Goal: Transaction & Acquisition: Purchase product/service

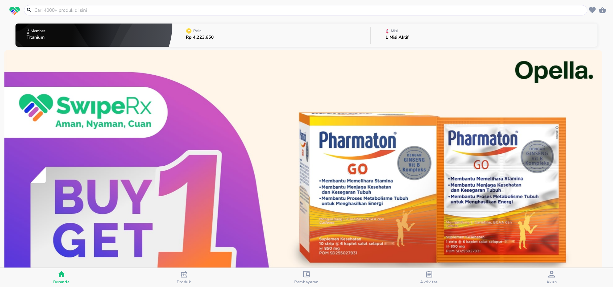
scroll to position [135, 0]
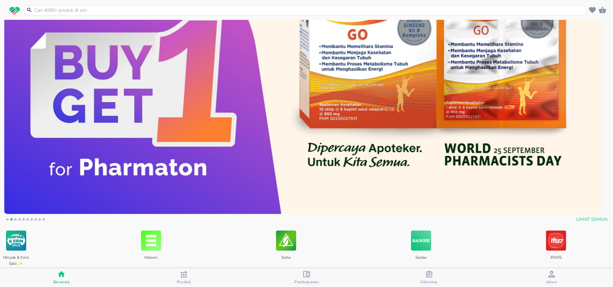
click at [117, 12] on input "text" at bounding box center [310, 10] width 552 height 7
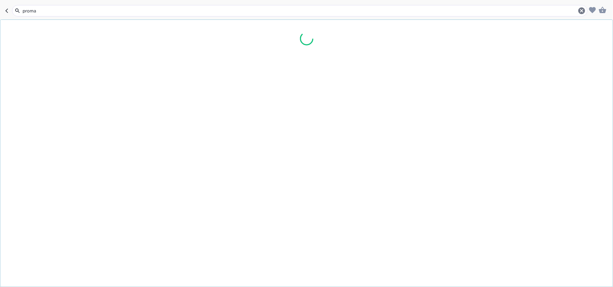
type input "promag"
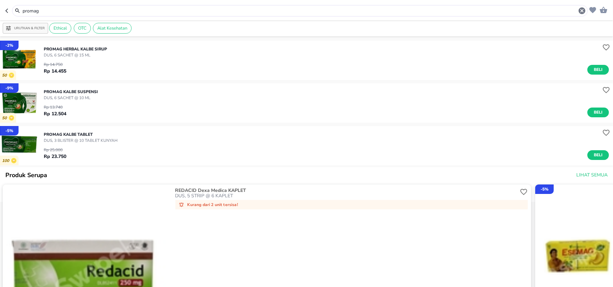
click at [595, 117] on div "PROMAG Kalbe SUSPENSI DUS, 6 SACHET @ 10 ML Rp 13.740 Rp 12.504 Beli" at bounding box center [328, 102] width 569 height 35
click at [596, 113] on span "Beli" at bounding box center [597, 112] width 11 height 7
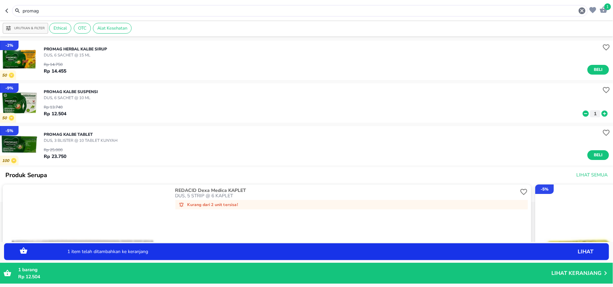
click at [602, 115] on icon at bounding box center [605, 114] width 6 height 6
click at [111, 11] on input "promag" at bounding box center [300, 10] width 556 height 7
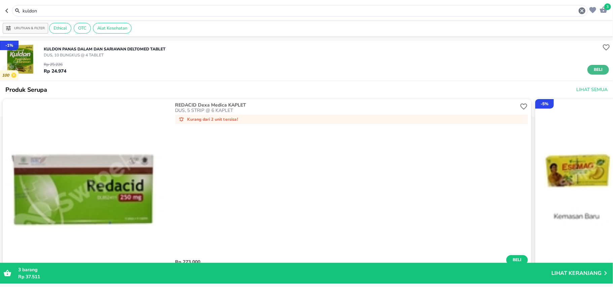
click at [596, 71] on span "Beli" at bounding box center [597, 69] width 11 height 7
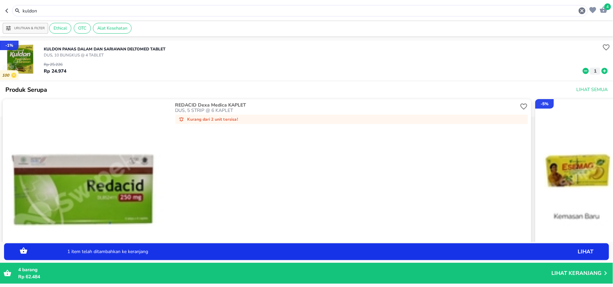
click at [43, 12] on input "kuldon" at bounding box center [300, 10] width 556 height 7
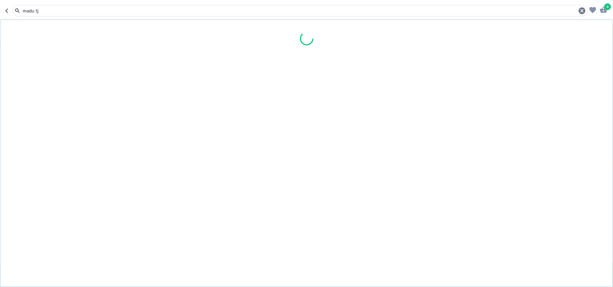
type input "madu tj"
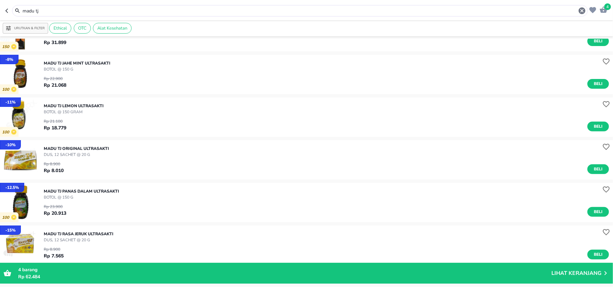
scroll to position [179, 0]
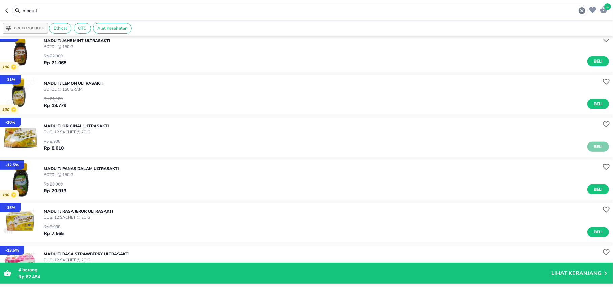
click at [592, 146] on span "Beli" at bounding box center [597, 146] width 11 height 7
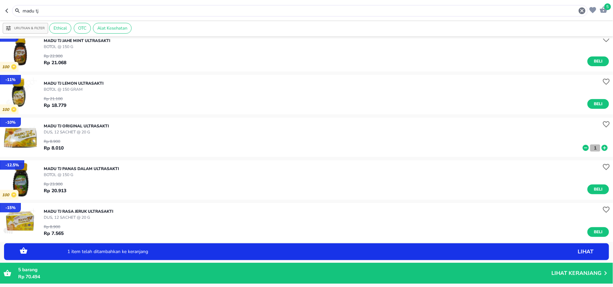
click at [592, 146] on p "1" at bounding box center [595, 148] width 6 height 7
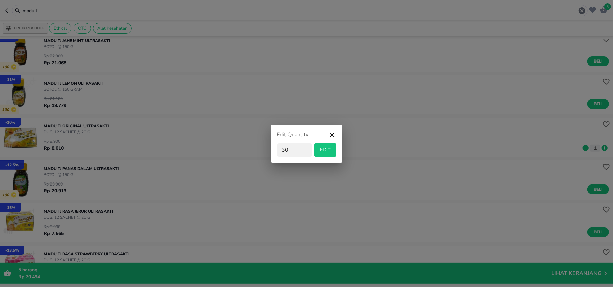
type input "30"
click at [327, 152] on span "EDIT" at bounding box center [325, 150] width 16 height 8
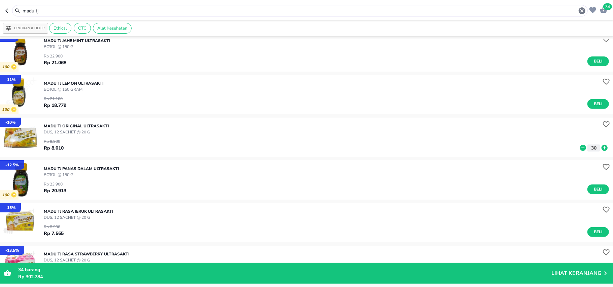
click at [37, 8] on input "madu tj" at bounding box center [300, 10] width 556 height 7
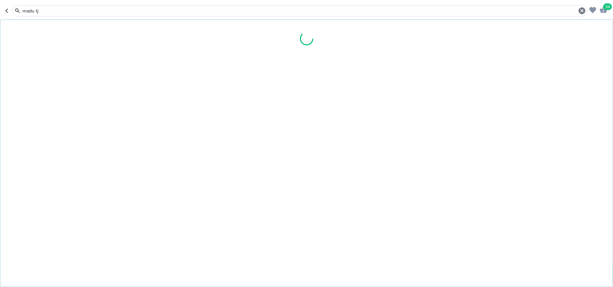
click at [37, 8] on input "madu tj" at bounding box center [300, 10] width 556 height 7
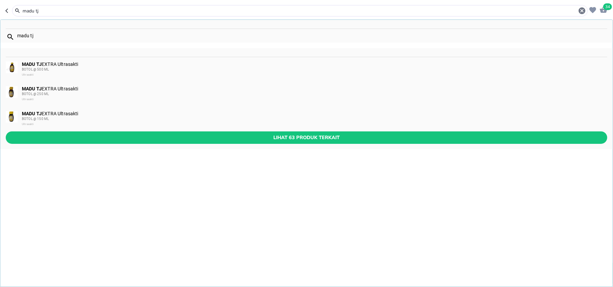
click at [37, 8] on input "madu tj" at bounding box center [300, 10] width 556 height 7
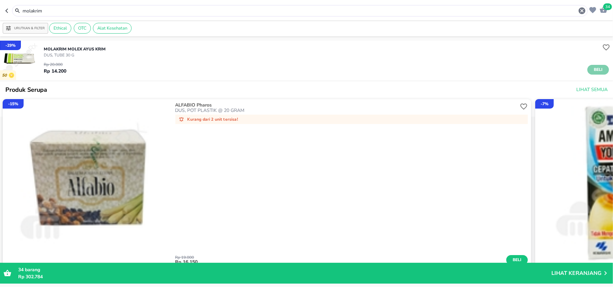
click at [592, 72] on span "Beli" at bounding box center [597, 69] width 11 height 7
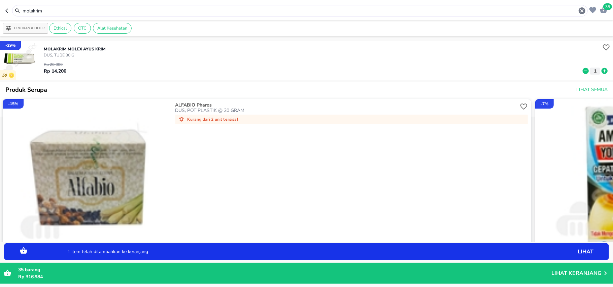
click at [602, 70] on icon at bounding box center [605, 71] width 6 height 6
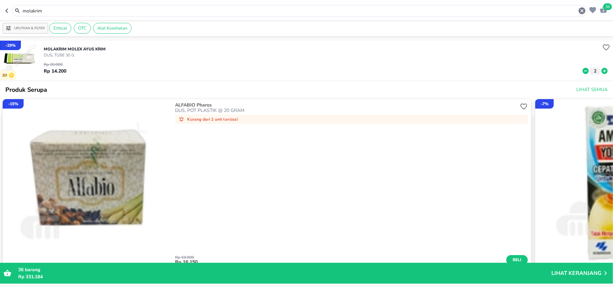
click at [52, 10] on input "molakrim" at bounding box center [300, 10] width 556 height 7
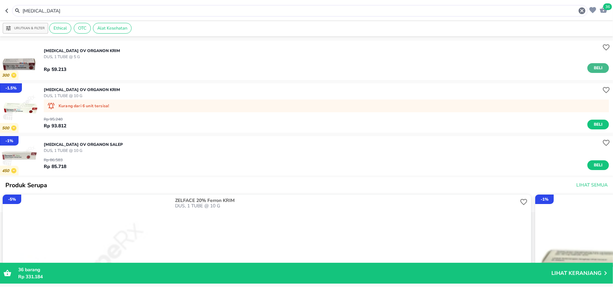
click at [592, 65] on span "Beli" at bounding box center [597, 68] width 11 height 7
click at [41, 10] on input "[MEDICAL_DATA]" at bounding box center [300, 10] width 556 height 7
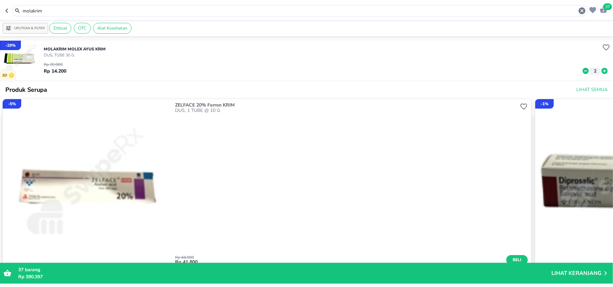
click at [30, 12] on input "molakrim" at bounding box center [300, 10] width 556 height 7
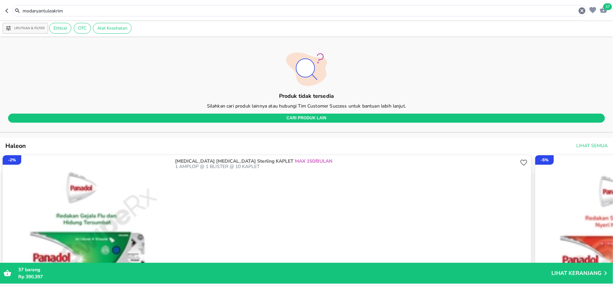
click at [56, 11] on input "modaryantuleakrim" at bounding box center [300, 10] width 556 height 7
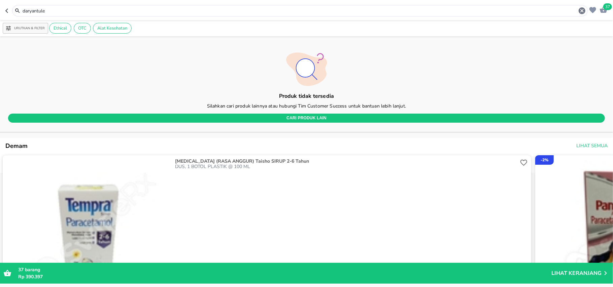
click at [38, 11] on input "daryantule" at bounding box center [300, 10] width 556 height 7
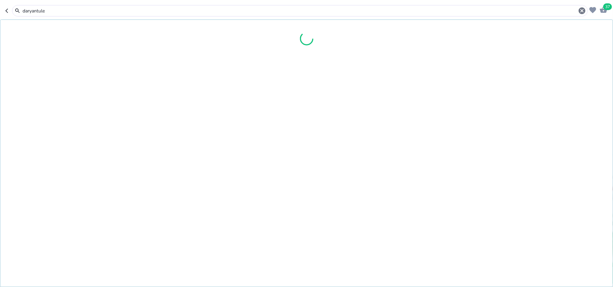
click at [38, 11] on input "daryantule" at bounding box center [300, 10] width 556 height 7
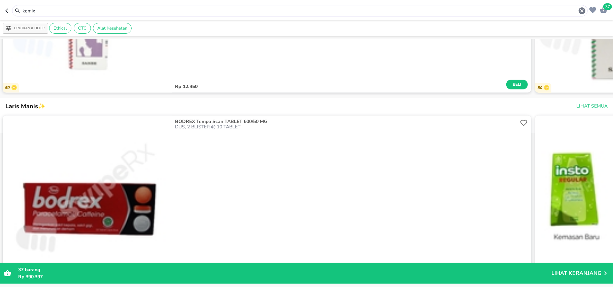
scroll to position [673, 0]
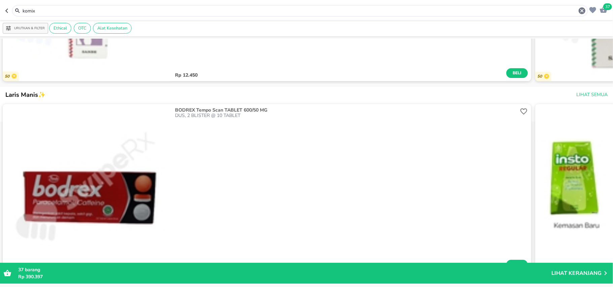
click at [36, 12] on input "komix" at bounding box center [300, 10] width 556 height 7
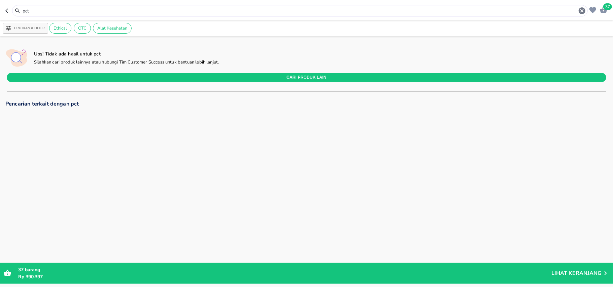
scroll to position [449, 0]
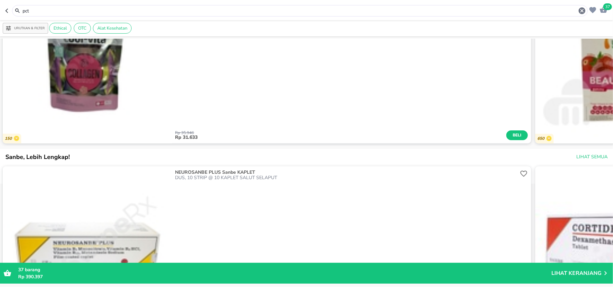
click at [50, 9] on input "pct" at bounding box center [300, 10] width 556 height 7
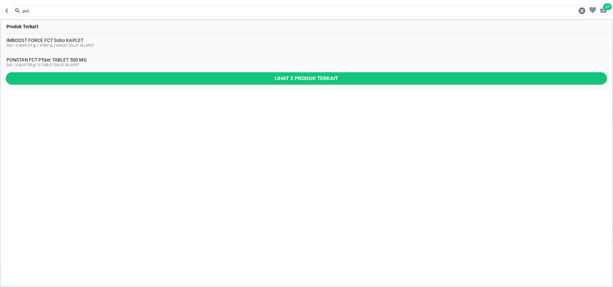
click at [28, 10] on input "pct" at bounding box center [300, 10] width 556 height 7
click at [27, 10] on input "pct" at bounding box center [300, 10] width 556 height 7
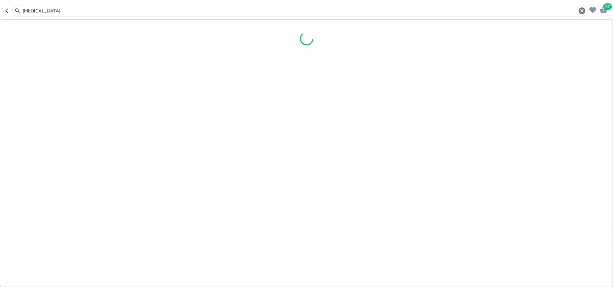
type input "[MEDICAL_DATA]"
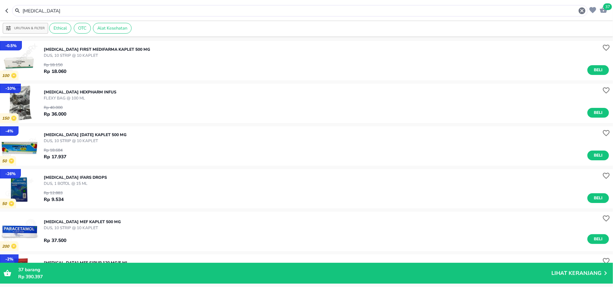
scroll to position [135, 0]
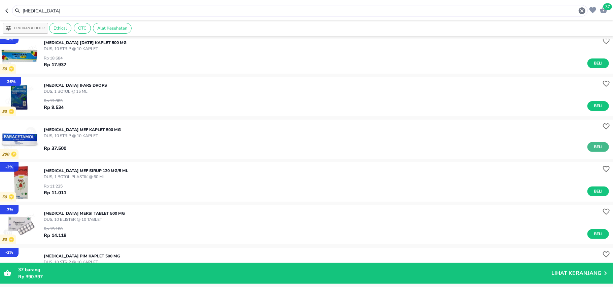
click at [592, 148] on span "Beli" at bounding box center [597, 147] width 11 height 7
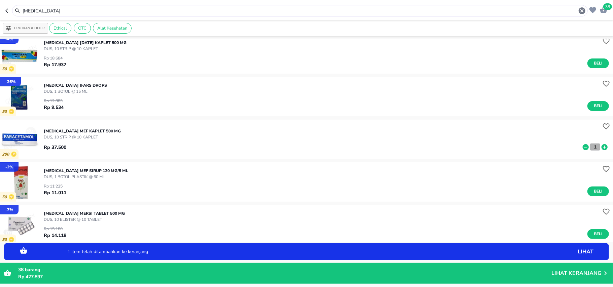
click at [592, 148] on button "1" at bounding box center [595, 147] width 10 height 7
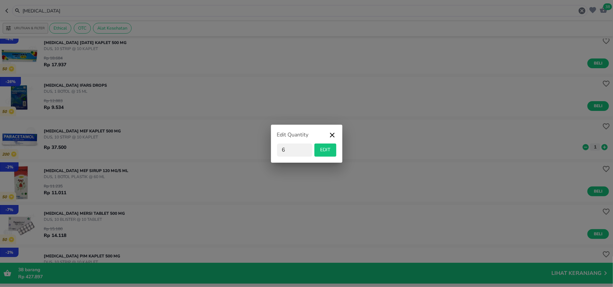
type input "6"
click at [321, 148] on span "EDIT" at bounding box center [325, 150] width 16 height 8
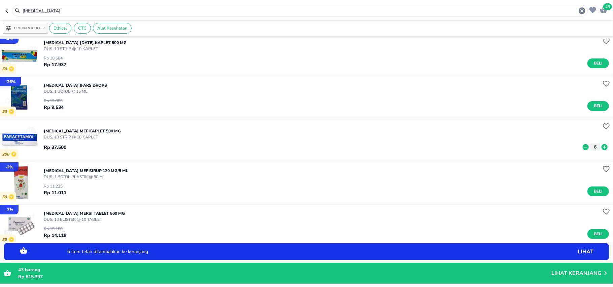
click at [53, 12] on input "[MEDICAL_DATA]" at bounding box center [300, 10] width 556 height 7
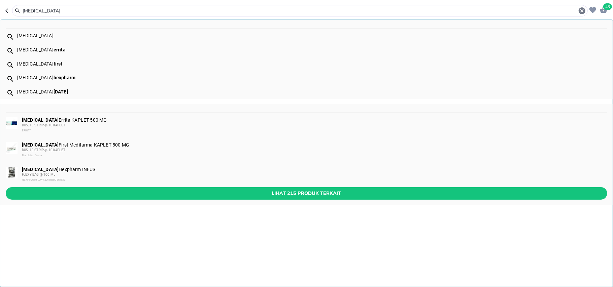
click at [53, 12] on input "[MEDICAL_DATA]" at bounding box center [300, 10] width 556 height 7
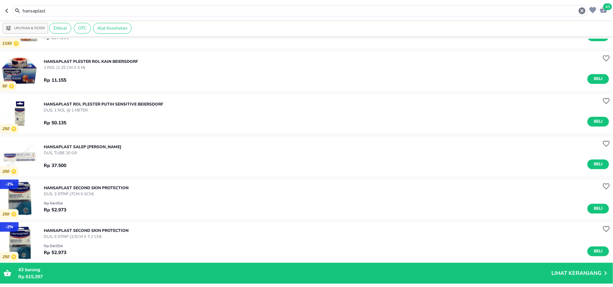
scroll to position [932, 0]
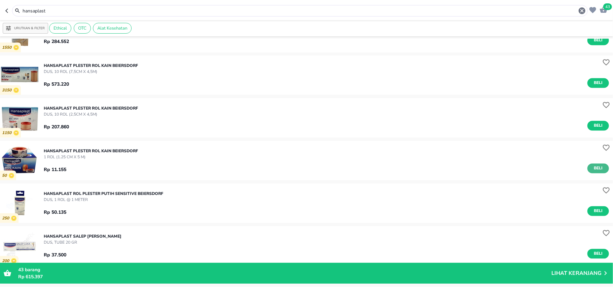
click at [592, 168] on span "Beli" at bounding box center [597, 168] width 11 height 7
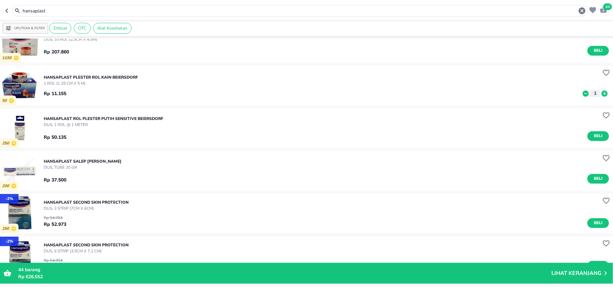
scroll to position [1022, 0]
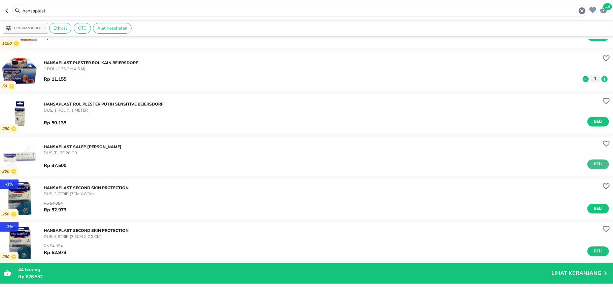
click at [592, 165] on span "Beli" at bounding box center [597, 164] width 11 height 7
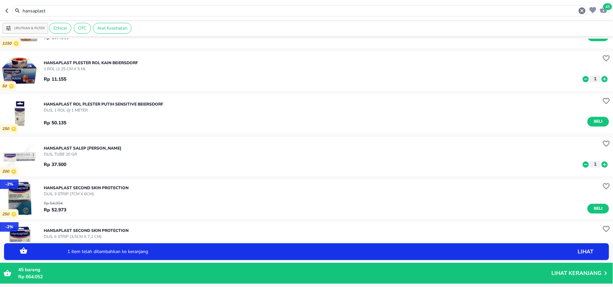
click at [602, 163] on icon at bounding box center [605, 164] width 6 height 6
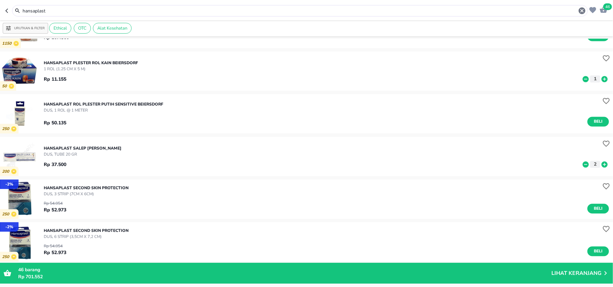
click at [161, 11] on input "hansaplast" at bounding box center [300, 10] width 556 height 7
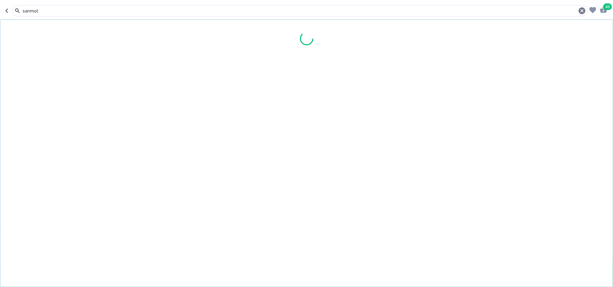
type input "sanmol"
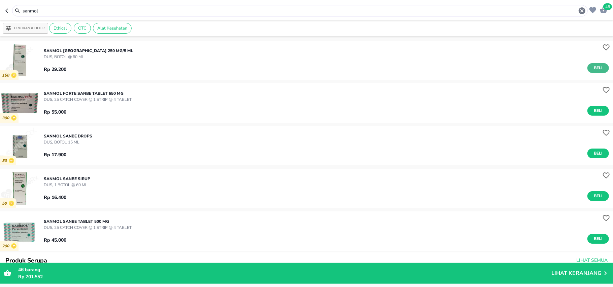
click at [594, 66] on span "Beli" at bounding box center [597, 68] width 11 height 7
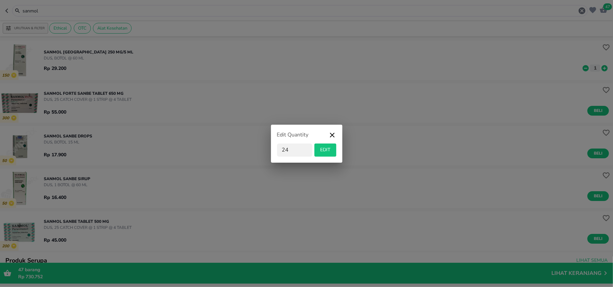
click at [322, 147] on span "EDIT" at bounding box center [325, 150] width 16 height 8
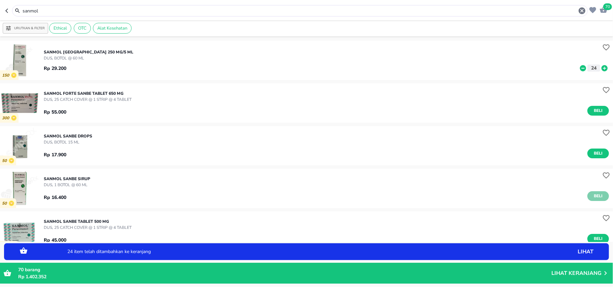
click at [595, 197] on span "Beli" at bounding box center [597, 196] width 11 height 7
click at [592, 197] on p "1" at bounding box center [595, 196] width 6 height 7
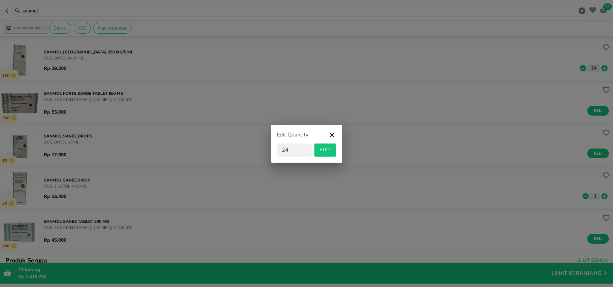
type input "24"
click at [330, 152] on span "EDIT" at bounding box center [325, 150] width 16 height 8
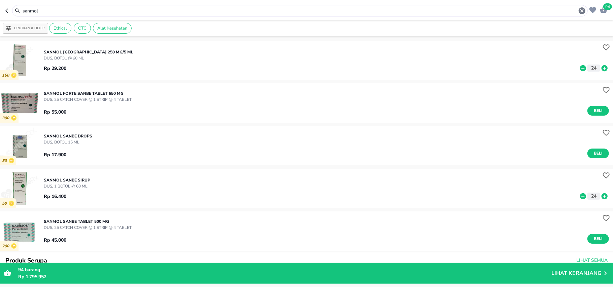
click at [39, 11] on input "sanmol" at bounding box center [300, 10] width 556 height 7
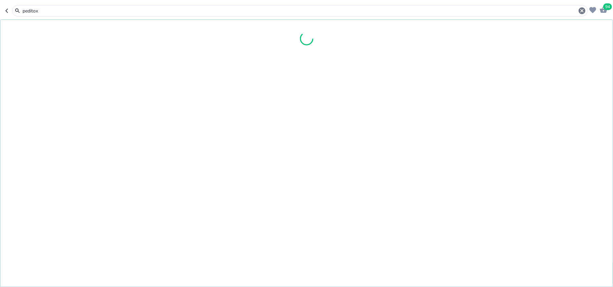
type input "peditox"
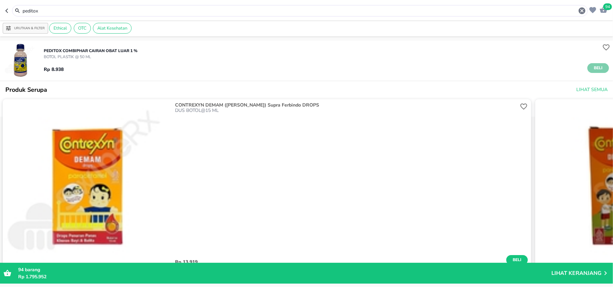
click at [592, 69] on span "Beli" at bounding box center [597, 68] width 11 height 7
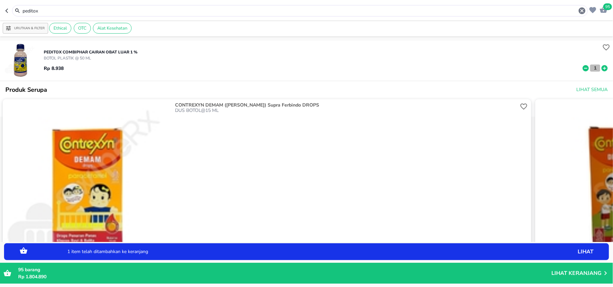
click at [592, 69] on p "1" at bounding box center [595, 68] width 6 height 7
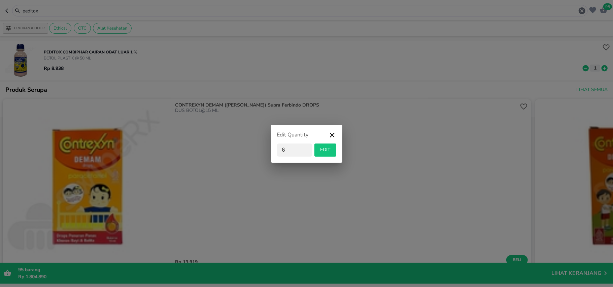
type input "6"
click at [328, 151] on span "EDIT" at bounding box center [325, 150] width 16 height 8
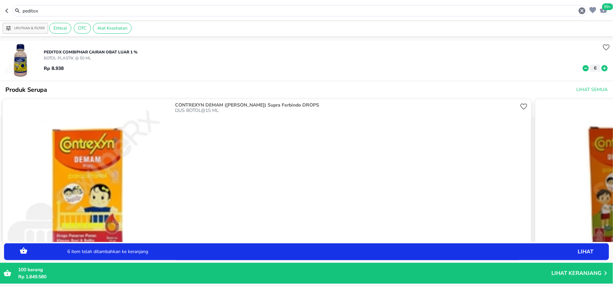
click at [94, 7] on input "peditox" at bounding box center [300, 10] width 556 height 7
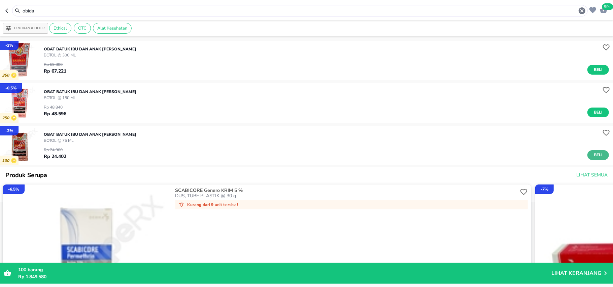
click at [592, 156] on span "Beli" at bounding box center [597, 155] width 11 height 7
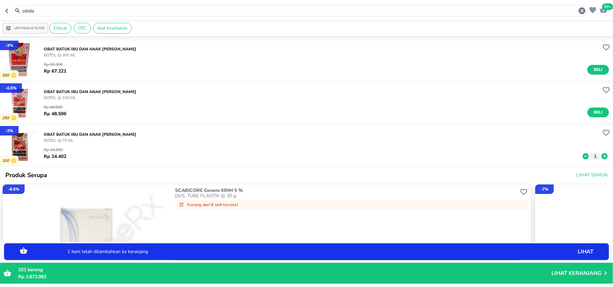
click at [602, 159] on icon at bounding box center [605, 156] width 6 height 6
click at [66, 10] on input "obida" at bounding box center [300, 10] width 556 height 7
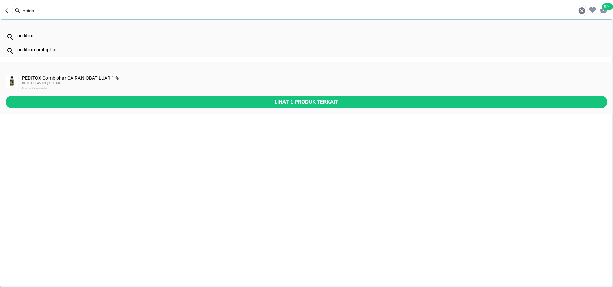
click at [66, 10] on input "obida" at bounding box center [300, 10] width 556 height 7
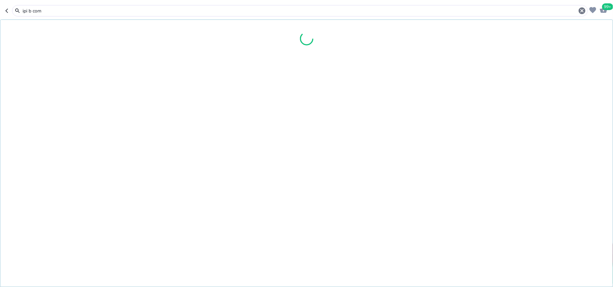
type input "ipi b com"
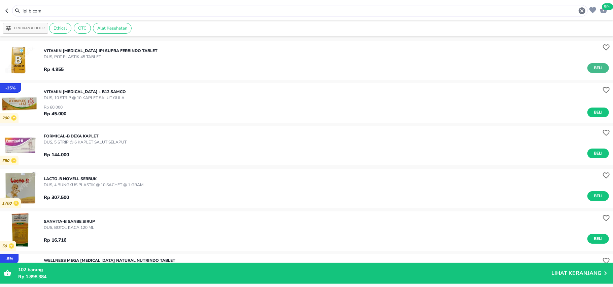
click at [592, 68] on span "Beli" at bounding box center [597, 68] width 11 height 7
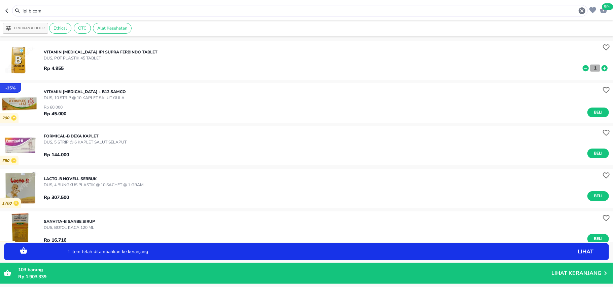
click at [592, 68] on p "1" at bounding box center [595, 68] width 6 height 7
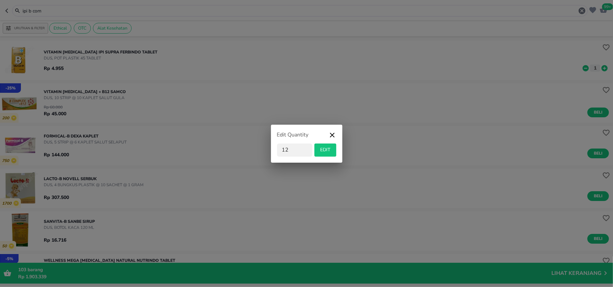
type input "12"
click at [324, 143] on div "Edit Quantity" at bounding box center [306, 137] width 59 height 13
click at [322, 150] on span "EDIT" at bounding box center [325, 150] width 16 height 8
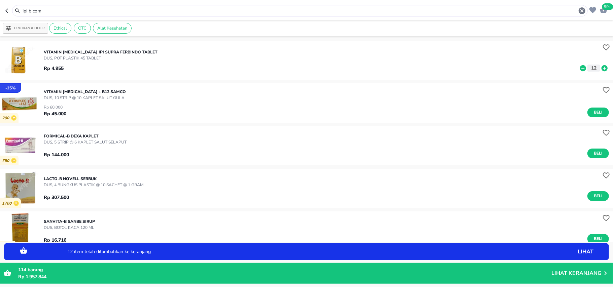
click at [39, 10] on input "ipi b com" at bounding box center [300, 10] width 556 height 7
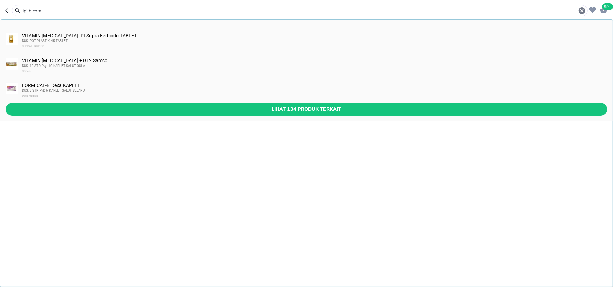
click at [39, 10] on input "ipi b com" at bounding box center [300, 10] width 556 height 7
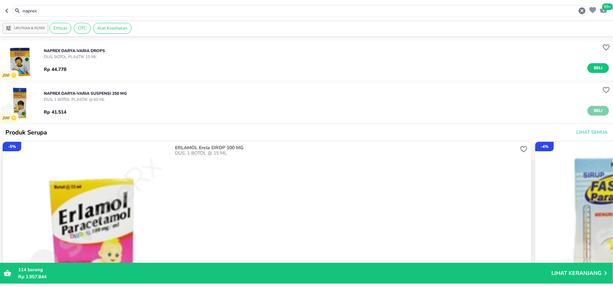
click at [592, 109] on span "Beli" at bounding box center [597, 110] width 11 height 7
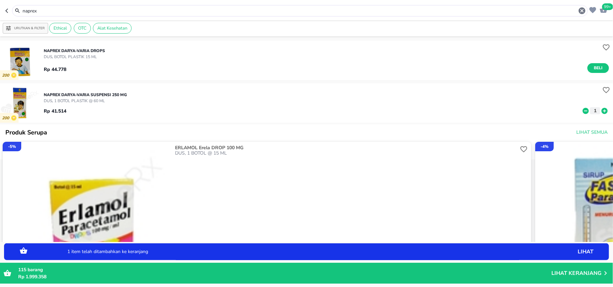
click at [135, 11] on input "naprex" at bounding box center [300, 10] width 556 height 7
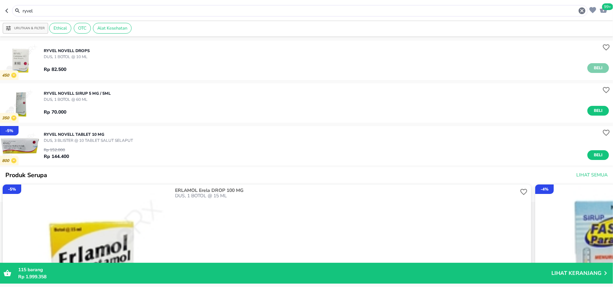
click at [594, 71] on span "Beli" at bounding box center [597, 68] width 11 height 7
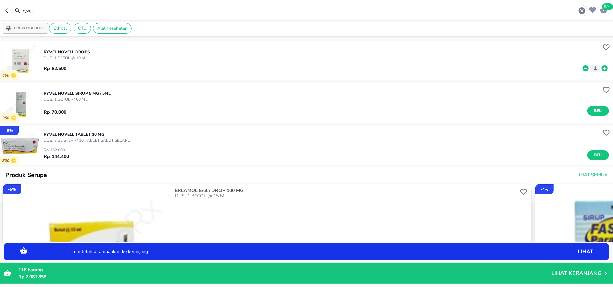
click at [50, 9] on input "ryvel" at bounding box center [300, 10] width 556 height 7
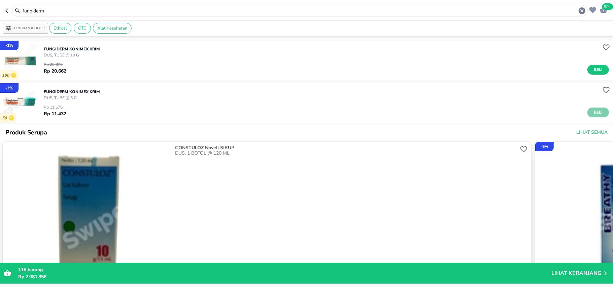
click at [590, 108] on button "Beli" at bounding box center [598, 113] width 22 height 10
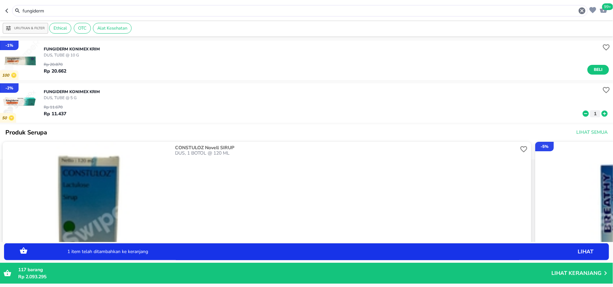
click at [602, 112] on icon at bounding box center [605, 114] width 6 height 6
click at [47, 7] on div "fungiderm" at bounding box center [304, 11] width 564 height 8
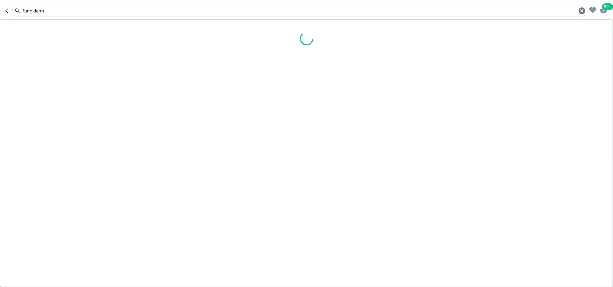
click at [43, 10] on input "fungiderm" at bounding box center [300, 10] width 556 height 7
type input "chloramfecort"
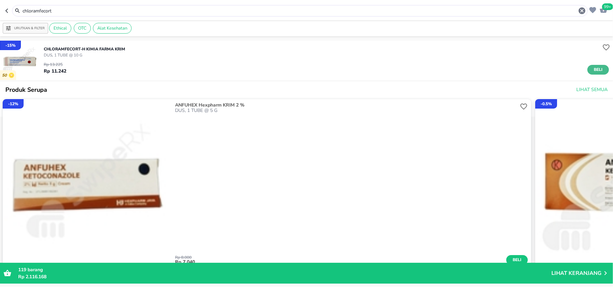
click at [592, 74] on button "Beli" at bounding box center [598, 70] width 22 height 10
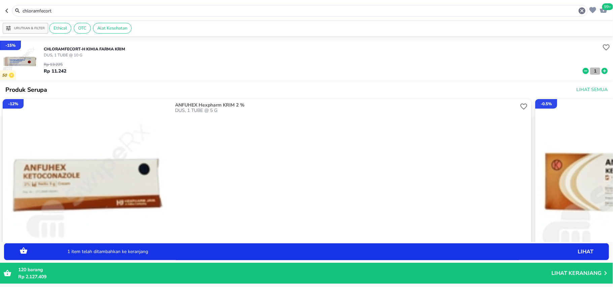
click at [590, 72] on button "1" at bounding box center [595, 71] width 10 height 7
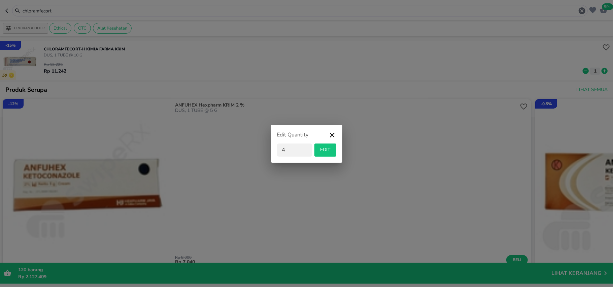
type input "4"
click at [329, 149] on span "EDIT" at bounding box center [325, 150] width 16 height 8
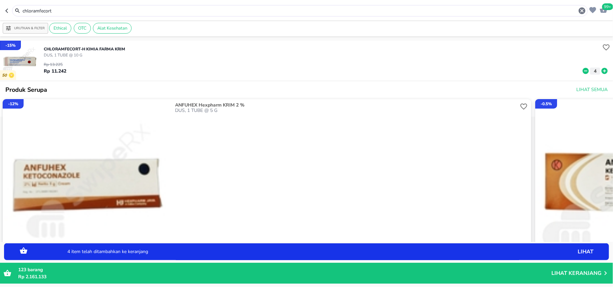
click at [44, 10] on input "chloramfecort" at bounding box center [300, 10] width 556 height 7
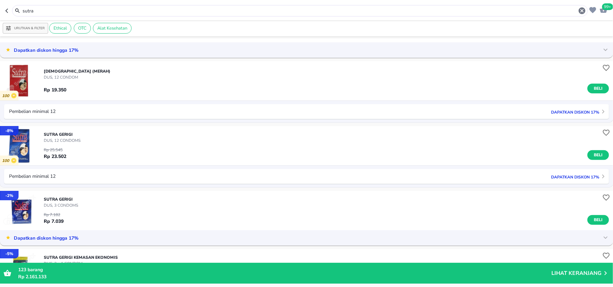
scroll to position [314, 0]
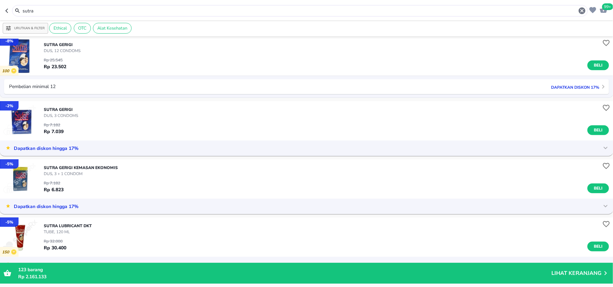
click at [597, 127] on button "Beli" at bounding box center [598, 131] width 22 height 10
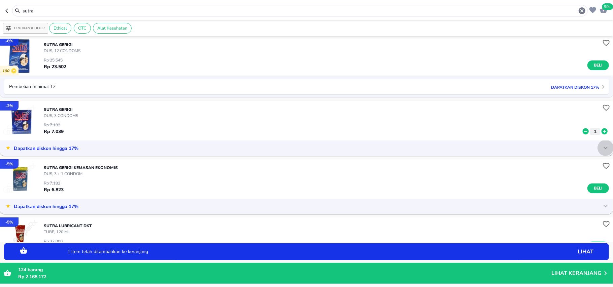
click at [602, 150] on icon at bounding box center [606, 148] width 8 height 8
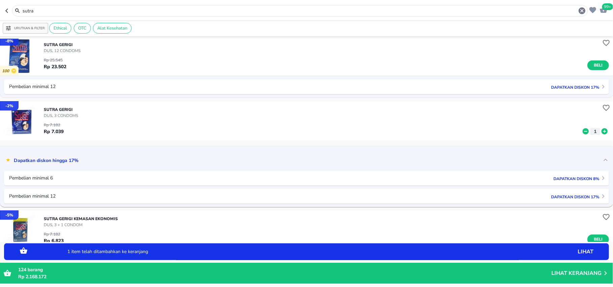
click at [600, 150] on div "Dapatkan diskon hingga 17%" at bounding box center [306, 160] width 613 height 22
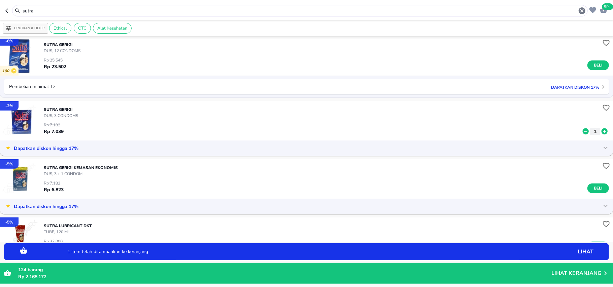
click at [602, 131] on icon at bounding box center [605, 132] width 6 height 6
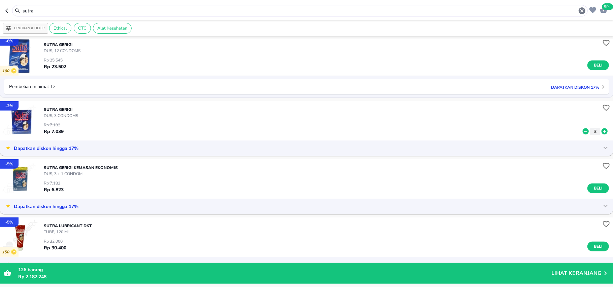
click at [583, 131] on icon at bounding box center [586, 132] width 6 height 6
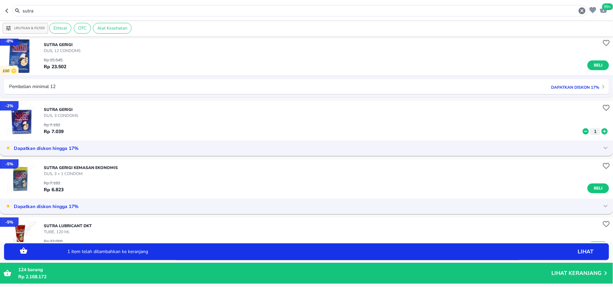
click at [583, 131] on icon at bounding box center [586, 132] width 6 height 6
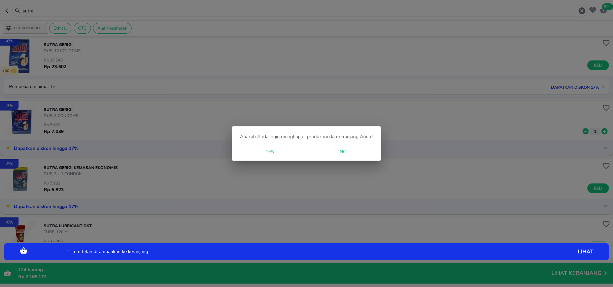
click at [580, 131] on div "Apakah Anda ingin menghapus produk ini dari keranjang Anda? Yes No" at bounding box center [306, 143] width 613 height 287
click at [270, 145] on div "Yes No" at bounding box center [306, 152] width 149 height 18
click at [270, 147] on button "Yes" at bounding box center [270, 152] width 22 height 12
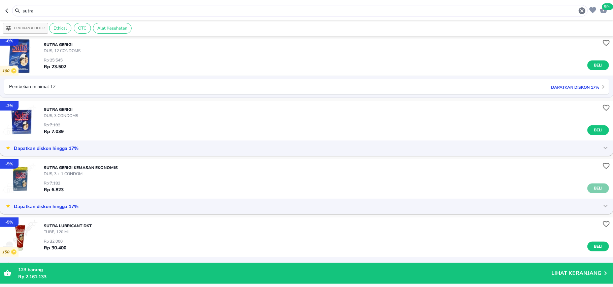
click at [592, 186] on span "Beli" at bounding box center [597, 188] width 11 height 7
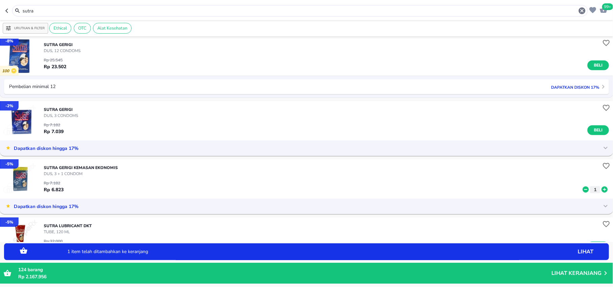
click at [602, 189] on icon at bounding box center [605, 190] width 6 height 6
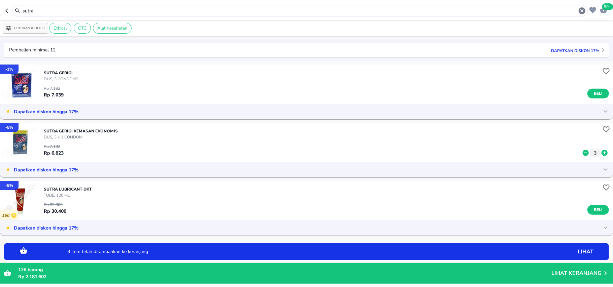
scroll to position [404, 0]
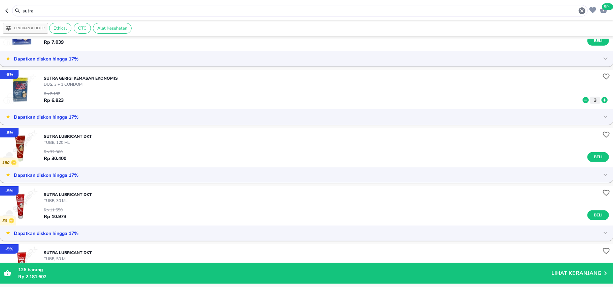
click at [36, 9] on input "sutra" at bounding box center [300, 10] width 556 height 7
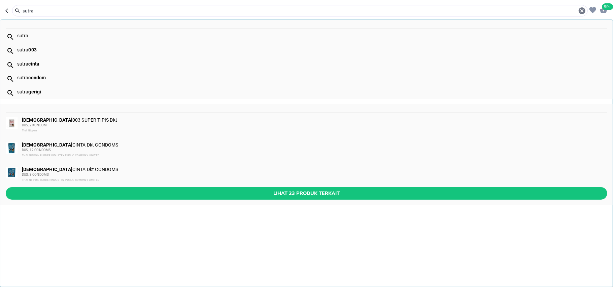
click at [36, 9] on input "sutra" at bounding box center [300, 10] width 556 height 7
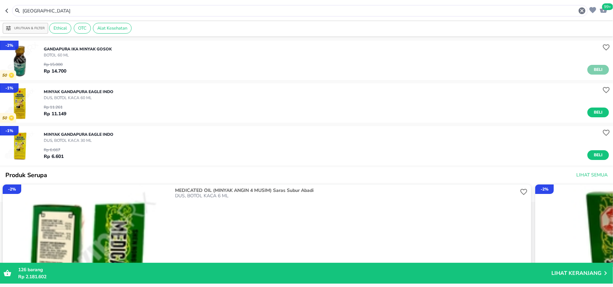
click at [592, 66] on span "Beli" at bounding box center [597, 69] width 11 height 7
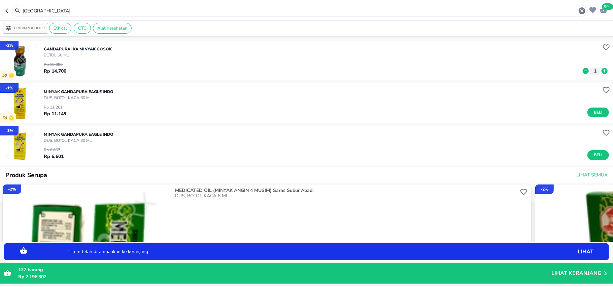
click at [602, 70] on icon at bounding box center [605, 71] width 6 height 6
click at [46, 8] on input "[GEOGRAPHIC_DATA]" at bounding box center [300, 10] width 556 height 7
click at [45, 8] on input "[GEOGRAPHIC_DATA]" at bounding box center [300, 10] width 556 height 7
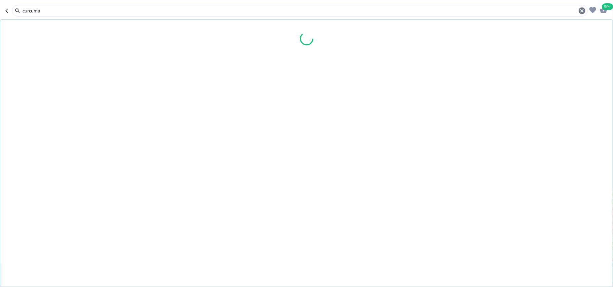
type input "curcuma"
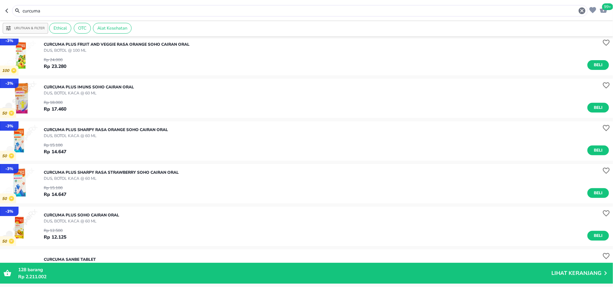
scroll to position [179, 0]
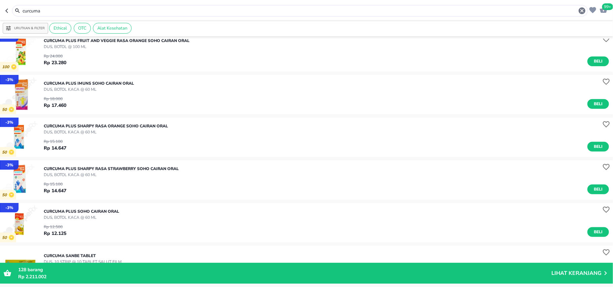
click at [596, 229] on span "Beli" at bounding box center [597, 232] width 11 height 7
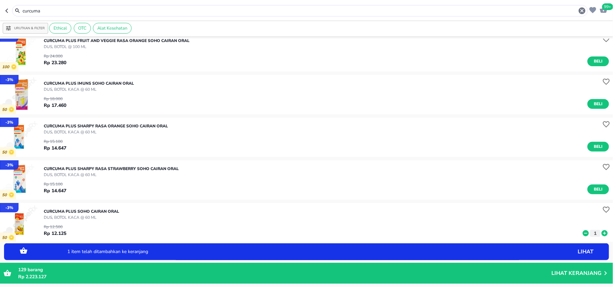
click at [602, 232] on icon at bounding box center [605, 234] width 6 height 6
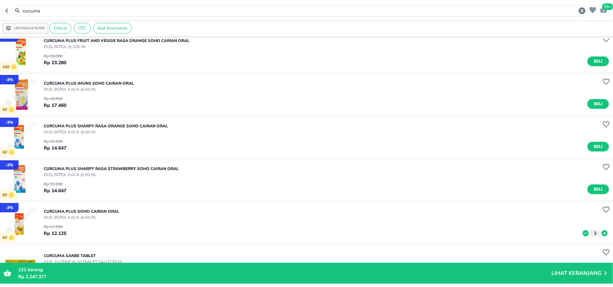
click at [568, 274] on p "Lihat Keranjang" at bounding box center [576, 274] width 50 height 0
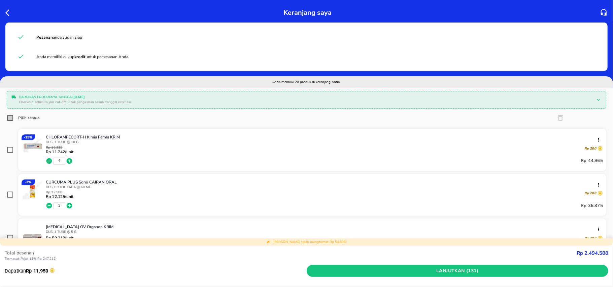
click at [8, 120] on input "Pilih semua" at bounding box center [10, 118] width 7 height 7
checkbox input "true"
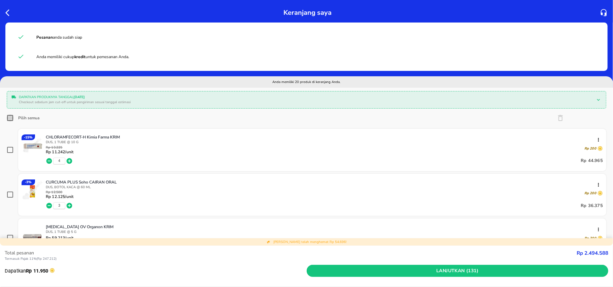
checkbox input "true"
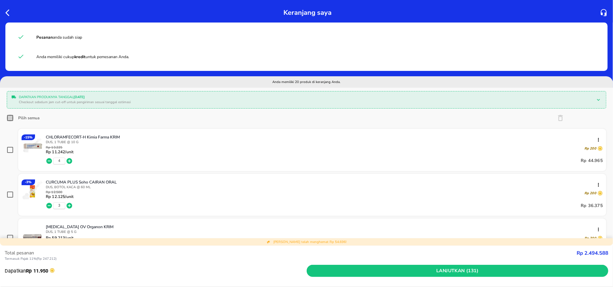
checkbox input "true"
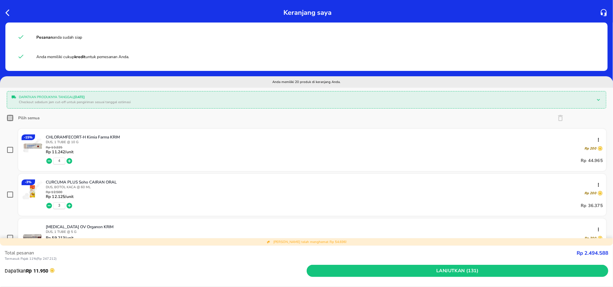
checkbox input "true"
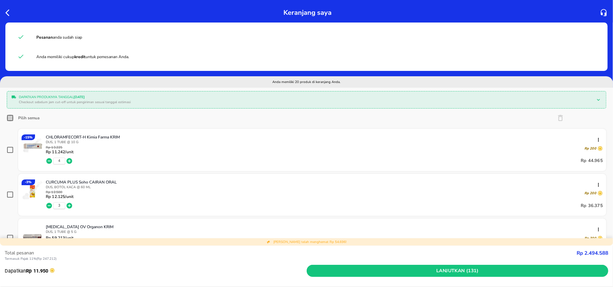
checkbox input "true"
click at [6, 11] on icon "button" at bounding box center [9, 13] width 8 height 8
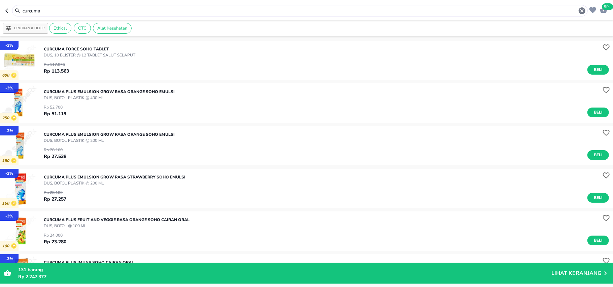
click at [44, 10] on input "curcuma" at bounding box center [300, 10] width 556 height 7
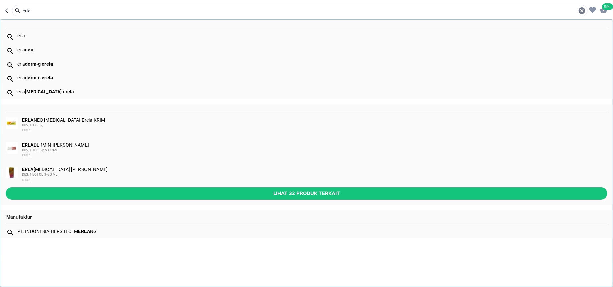
type input "erla"
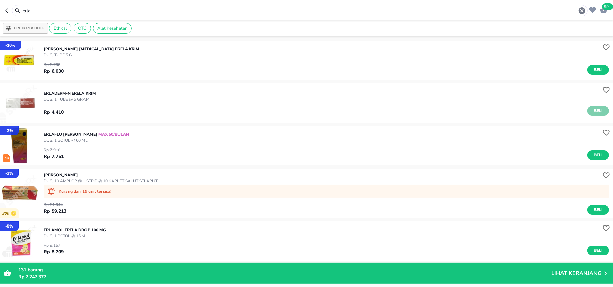
click at [587, 108] on button "Beli" at bounding box center [598, 111] width 22 height 10
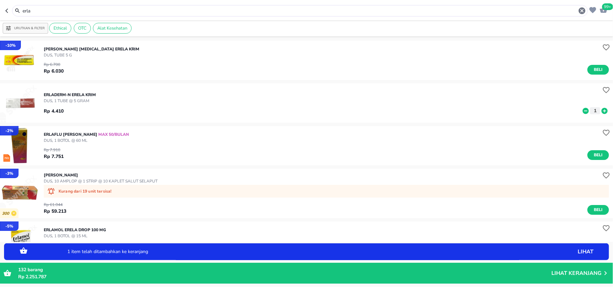
click at [602, 113] on icon at bounding box center [605, 111] width 6 height 6
click at [583, 109] on icon at bounding box center [586, 111] width 6 height 6
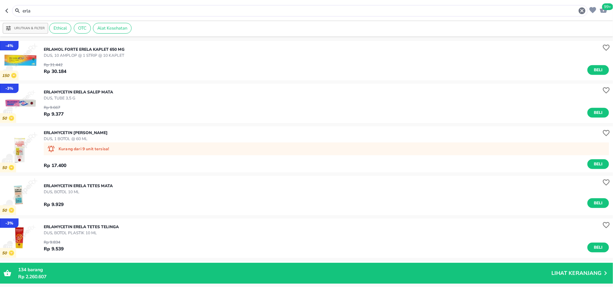
scroll to position [314, 0]
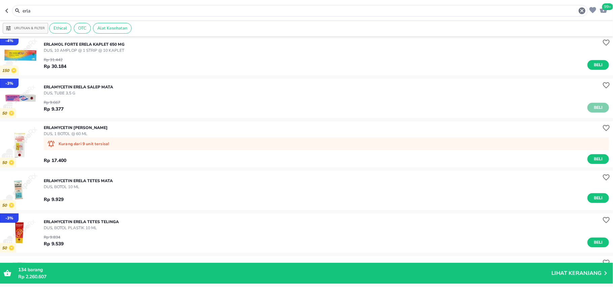
click at [592, 105] on span "Beli" at bounding box center [597, 107] width 11 height 7
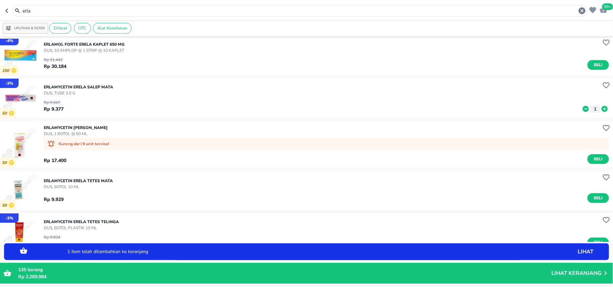
click at [602, 108] on icon at bounding box center [605, 109] width 6 height 6
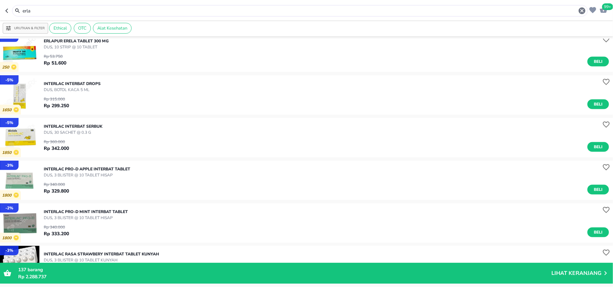
scroll to position [539, 0]
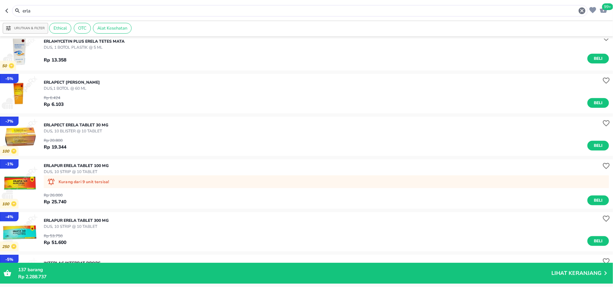
click at [570, 274] on p "Lihat Keranjang" at bounding box center [576, 274] width 50 height 0
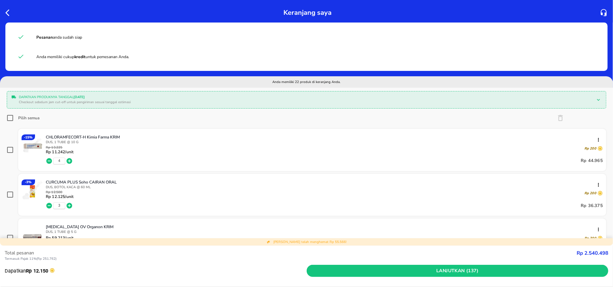
click at [11, 119] on input "Pilih semua" at bounding box center [10, 118] width 7 height 7
checkbox input "true"
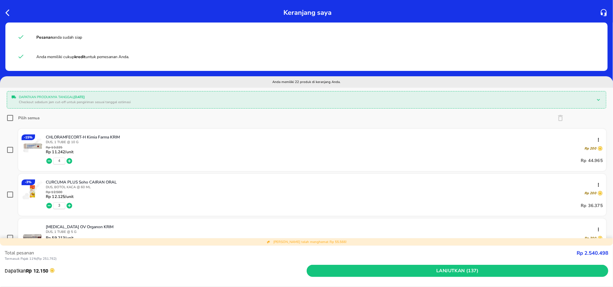
checkbox input "true"
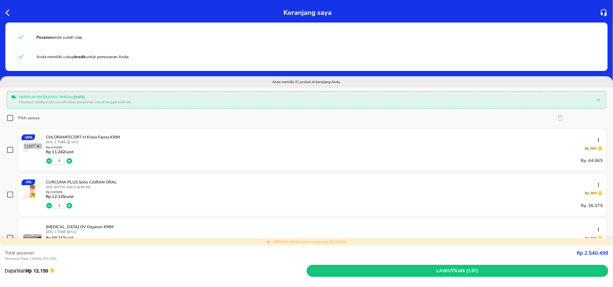
checkbox input "true"
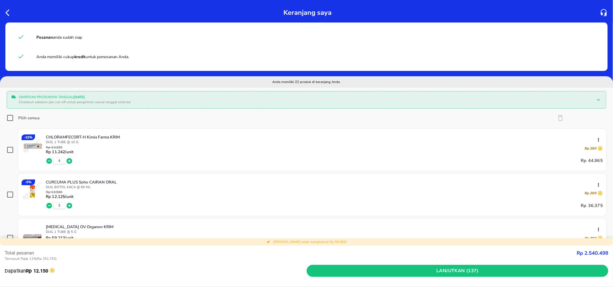
checkbox input "true"
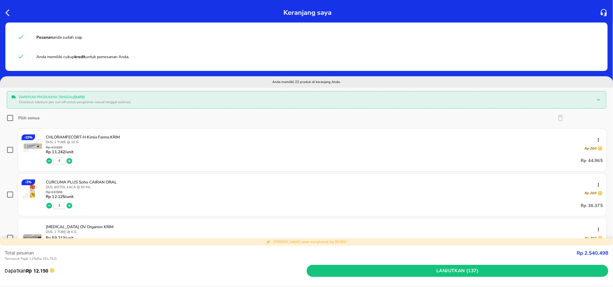
checkbox input "true"
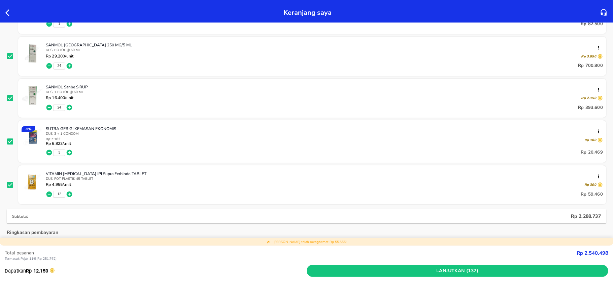
scroll to position [889, 0]
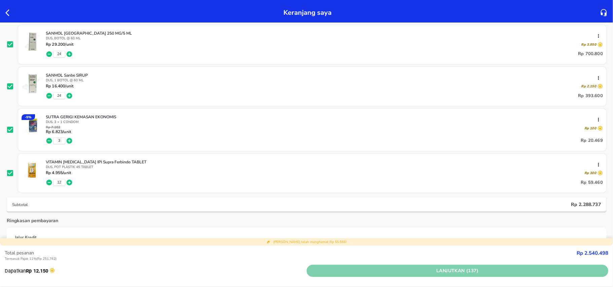
click at [418, 270] on span "Lanjutkan (137)" at bounding box center [457, 271] width 297 height 8
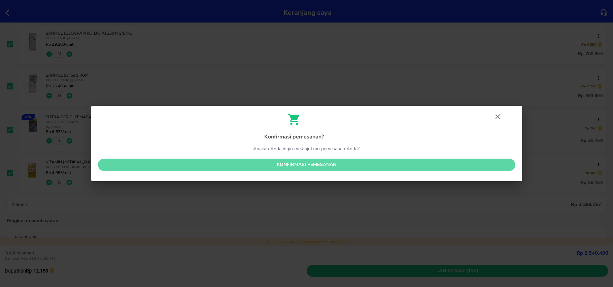
click at [421, 170] on button "Konfirmasi pemesanan" at bounding box center [306, 165] width 417 height 12
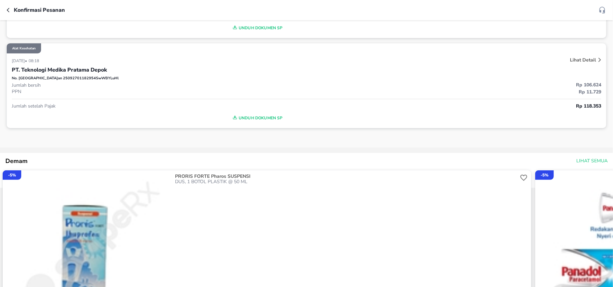
scroll to position [90, 0]
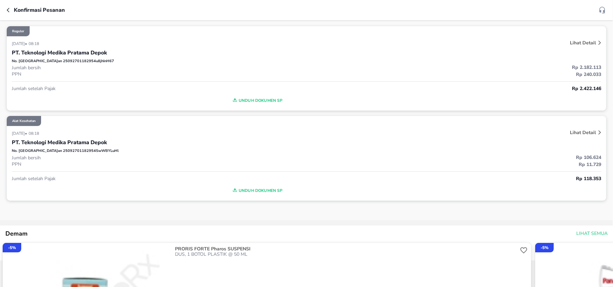
click at [572, 133] on p "Lihat Detail" at bounding box center [583, 133] width 26 height 6
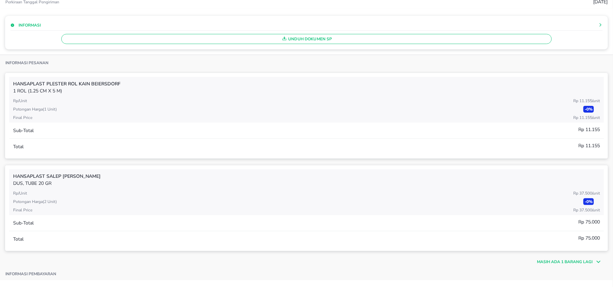
scroll to position [0, 0]
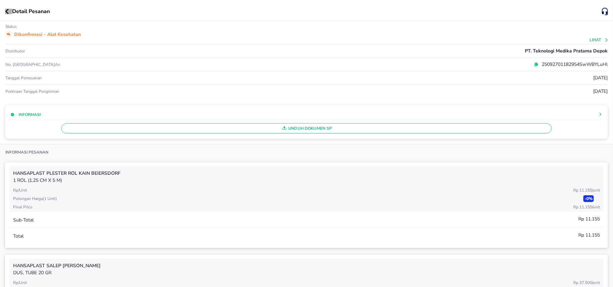
click at [6, 12] on icon "button" at bounding box center [7, 11] width 4 height 5
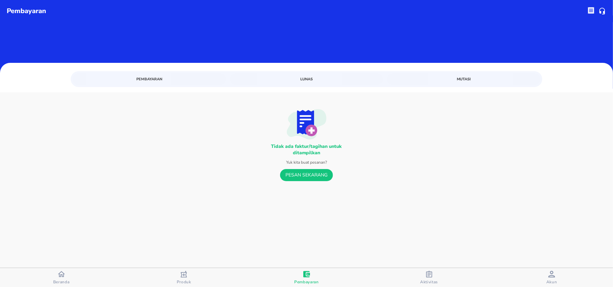
click at [65, 279] on div "Beranda" at bounding box center [61, 278] width 16 height 14
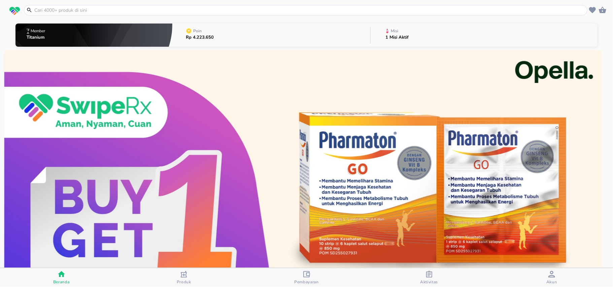
click at [199, 10] on input "text" at bounding box center [310, 10] width 552 height 7
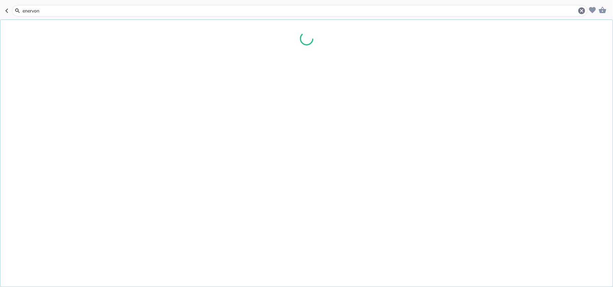
type input "enervon c"
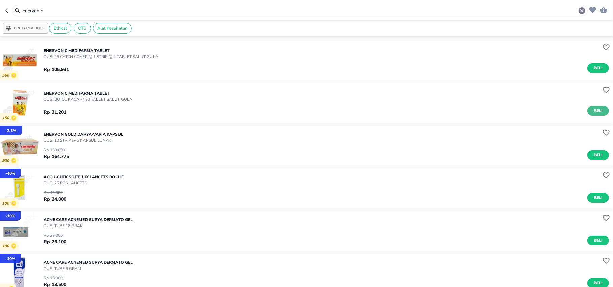
click at [592, 112] on span "Beli" at bounding box center [597, 110] width 11 height 7
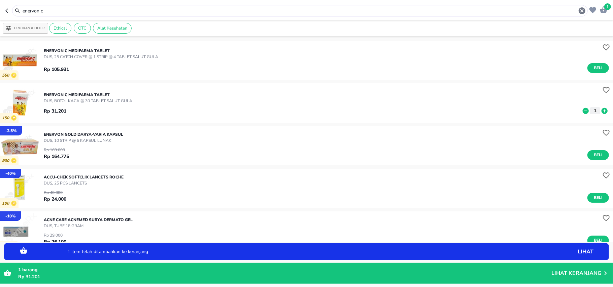
click at [600, 111] on icon at bounding box center [604, 110] width 9 height 7
click at [166, 12] on input "enervon c" at bounding box center [300, 10] width 556 height 7
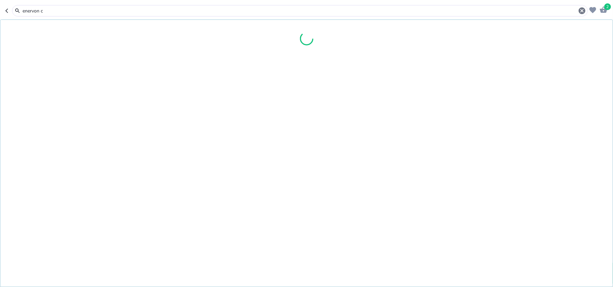
click at [166, 12] on input "enervon c" at bounding box center [300, 10] width 556 height 7
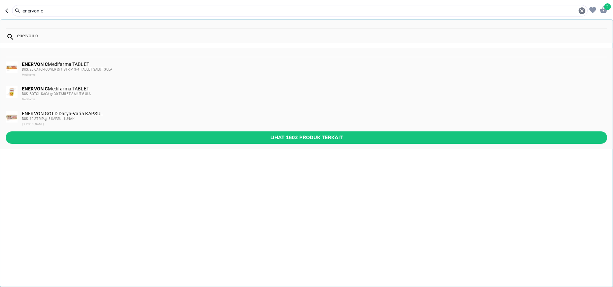
click at [166, 12] on input "enervon c" at bounding box center [300, 10] width 556 height 7
type input "k"
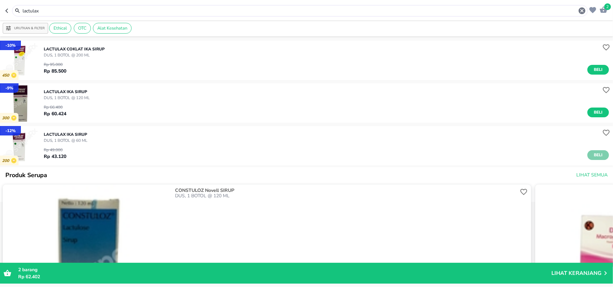
click at [587, 151] on button "Beli" at bounding box center [598, 155] width 22 height 10
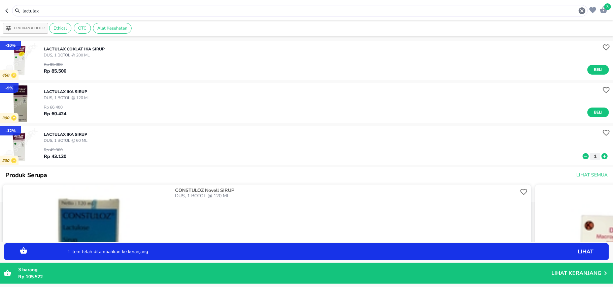
click at [69, 14] on input "lactulax" at bounding box center [300, 10] width 556 height 7
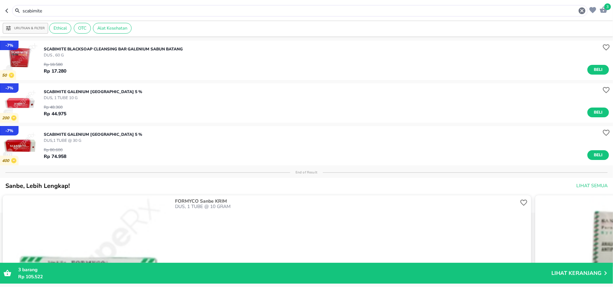
click at [580, 112] on div "Rp 48.360 Rp 44.975 Beli" at bounding box center [326, 109] width 565 height 16
click at [592, 112] on span "Beli" at bounding box center [597, 112] width 11 height 7
click at [39, 9] on input "scabimite" at bounding box center [300, 10] width 556 height 7
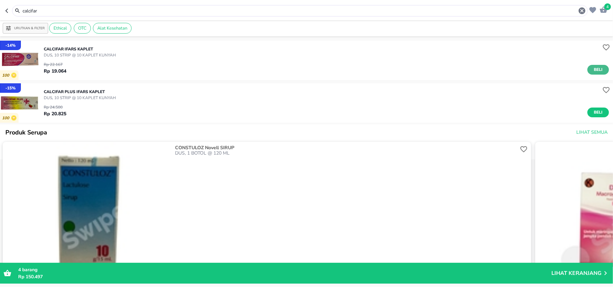
click at [588, 65] on button "Beli" at bounding box center [598, 70] width 22 height 10
click at [371, 13] on input "calcifar" at bounding box center [300, 10] width 556 height 7
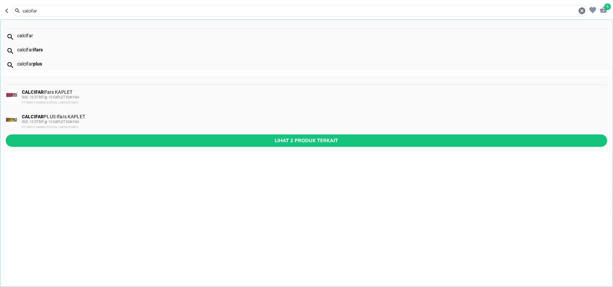
click at [371, 13] on input "calcifar" at bounding box center [300, 10] width 556 height 7
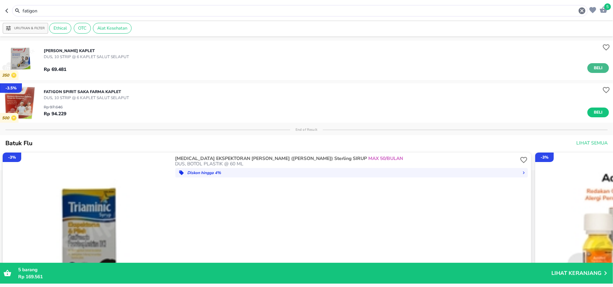
click at [592, 65] on span "Beli" at bounding box center [597, 68] width 11 height 7
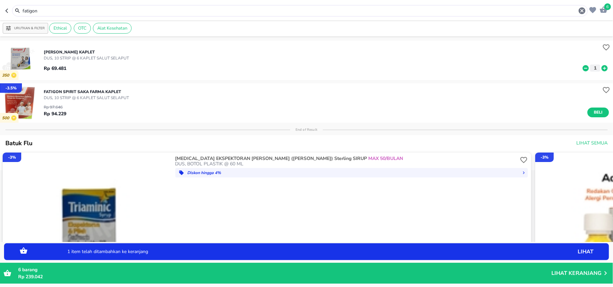
click at [85, 10] on input "fatigon" at bounding box center [300, 10] width 556 height 7
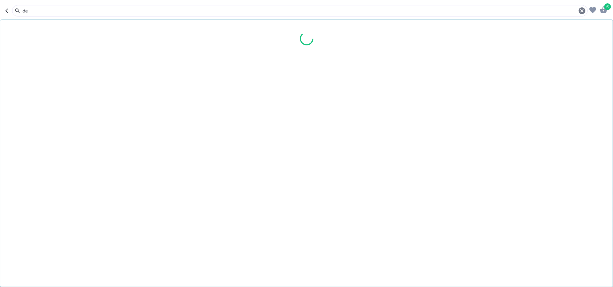
type input "d"
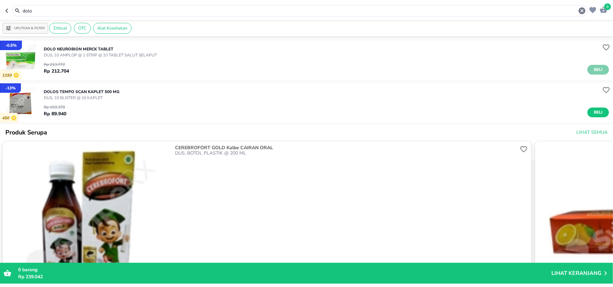
click at [592, 72] on span "Beli" at bounding box center [597, 69] width 11 height 7
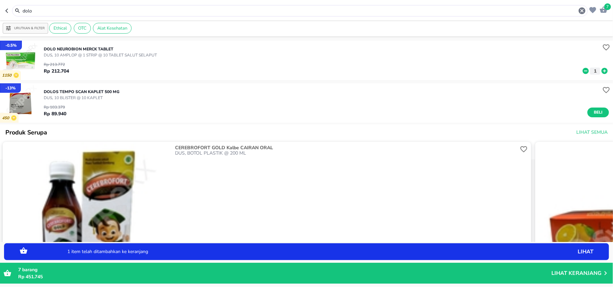
click at [262, 11] on input "dolo" at bounding box center [300, 10] width 556 height 7
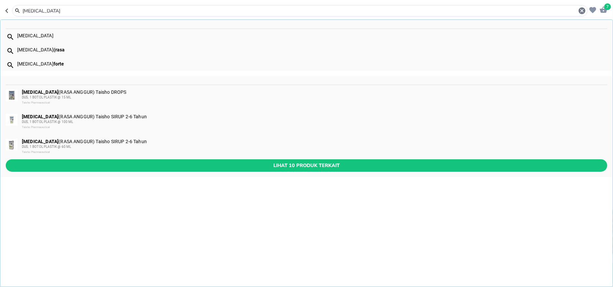
type input "tempra"
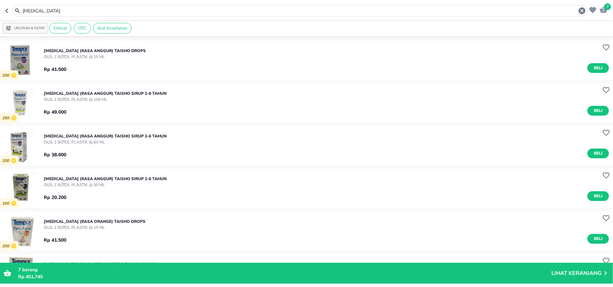
click at [593, 147] on div "Rp 38.600 Beli" at bounding box center [326, 151] width 565 height 13
click at [594, 157] on span "Beli" at bounding box center [597, 153] width 11 height 7
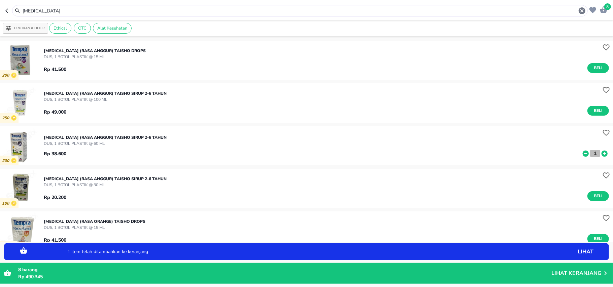
click at [592, 152] on p "1" at bounding box center [595, 153] width 6 height 7
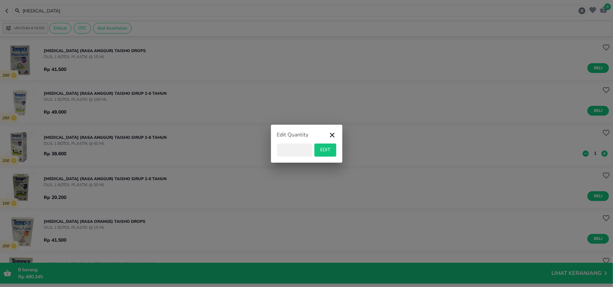
type input "5"
type input "6"
click at [327, 154] on span "EDIT" at bounding box center [325, 150] width 16 height 8
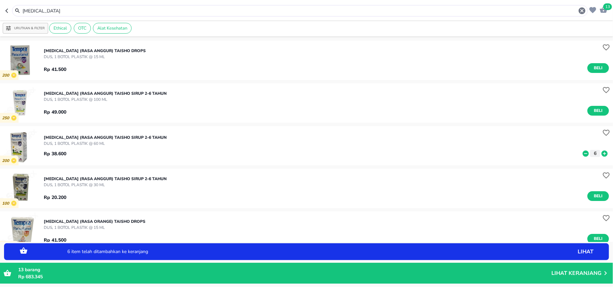
click at [111, 12] on input "tempra" at bounding box center [300, 10] width 556 height 7
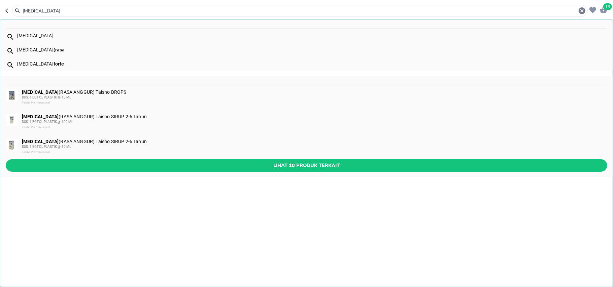
click at [111, 12] on input "tempra" at bounding box center [300, 10] width 556 height 7
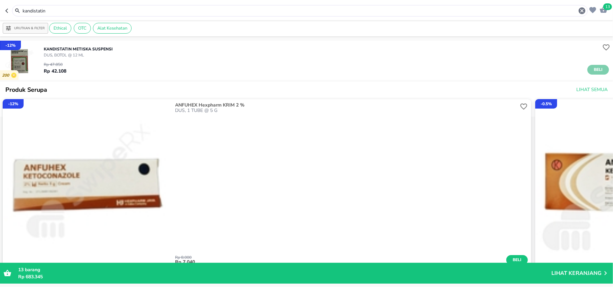
click at [598, 66] on button "Beli" at bounding box center [598, 70] width 22 height 10
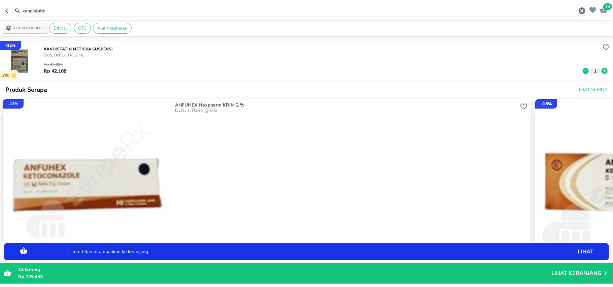
click at [600, 68] on icon at bounding box center [604, 70] width 9 height 7
click at [193, 11] on input "kandistatin" at bounding box center [300, 10] width 556 height 7
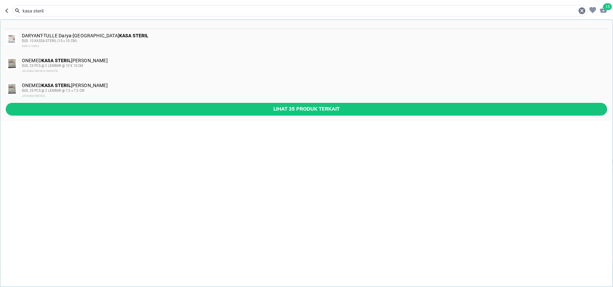
type input "kasa steril"
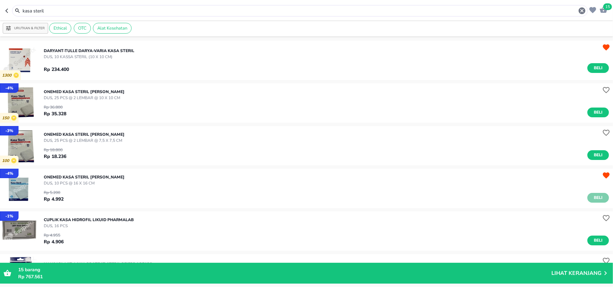
click at [592, 197] on span "Beli" at bounding box center [597, 198] width 11 height 7
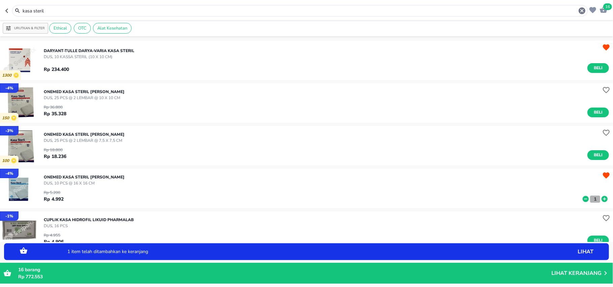
click at [592, 197] on p "1" at bounding box center [595, 199] width 6 height 7
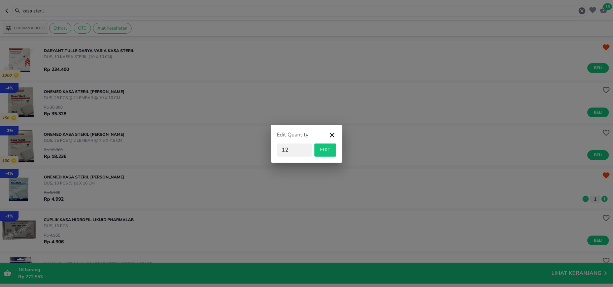
type input "12"
click at [331, 148] on span "EDIT" at bounding box center [325, 150] width 16 height 8
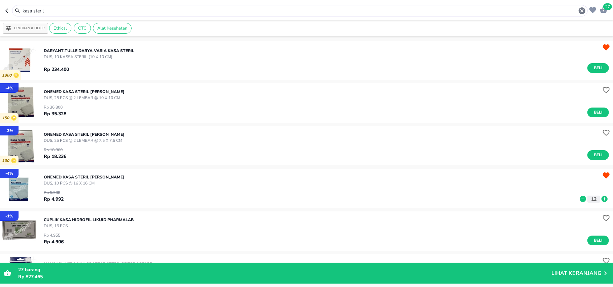
click at [43, 13] on input "kasa steril" at bounding box center [300, 10] width 556 height 7
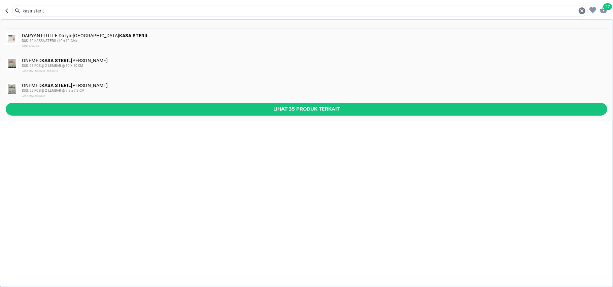
click at [43, 13] on input "kasa steril" at bounding box center [300, 10] width 556 height 7
click at [43, 17] on header "27 kasa steril DARYANT-TULLE Darya-Varia KASA STERIL DUS, 10 KASSA STERIL (10 x…" at bounding box center [306, 10] width 613 height 20
click at [46, 9] on input "kasa steril" at bounding box center [300, 10] width 556 height 7
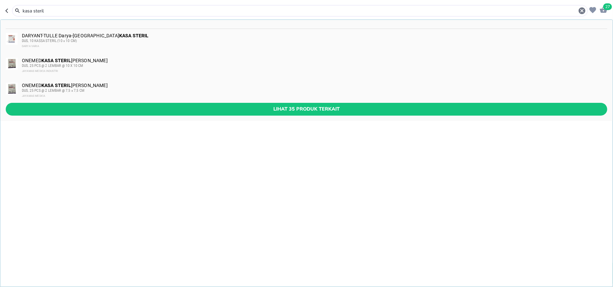
click at [46, 9] on input "kasa steril" at bounding box center [300, 10] width 556 height 7
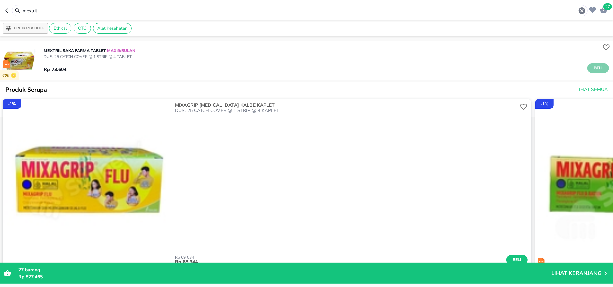
click at [592, 70] on span "Beli" at bounding box center [597, 68] width 11 height 7
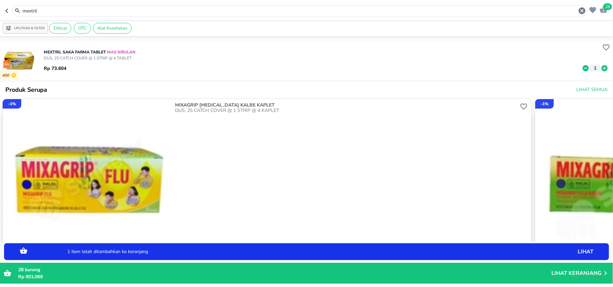
click at [117, 8] on input "mextril" at bounding box center [300, 10] width 556 height 7
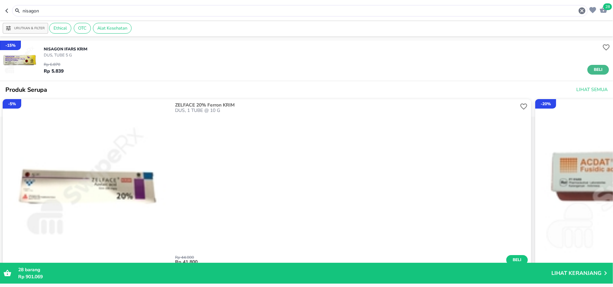
click at [593, 67] on span "Beli" at bounding box center [597, 69] width 11 height 7
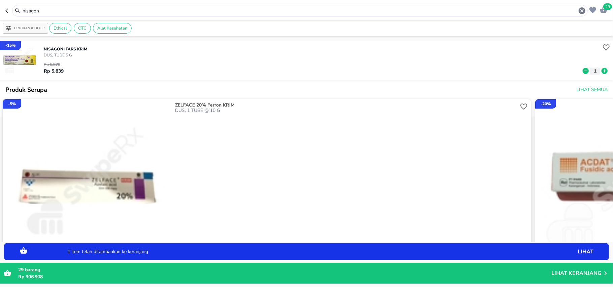
click at [600, 72] on icon at bounding box center [604, 70] width 9 height 7
click at [602, 72] on icon at bounding box center [605, 71] width 6 height 6
click at [46, 14] on input "nisagon" at bounding box center [300, 10] width 556 height 7
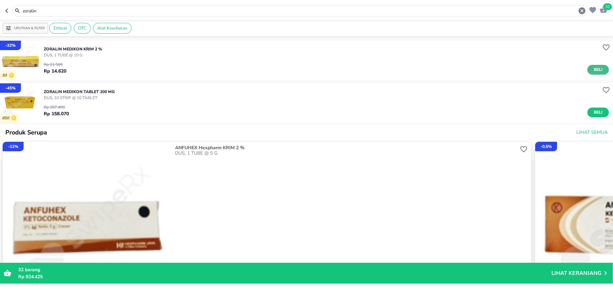
click at [594, 72] on span "Beli" at bounding box center [597, 69] width 11 height 7
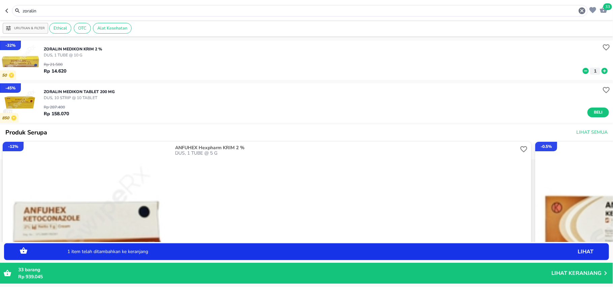
click at [602, 69] on icon at bounding box center [605, 71] width 6 height 6
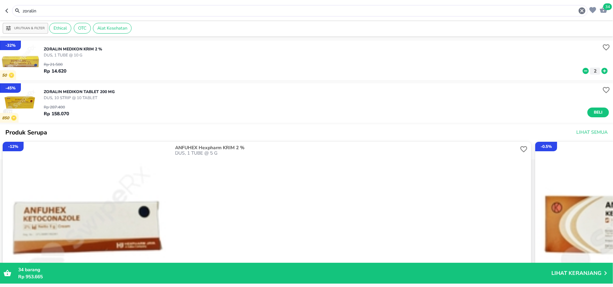
click at [93, 7] on input "zoralin" at bounding box center [300, 10] width 556 height 7
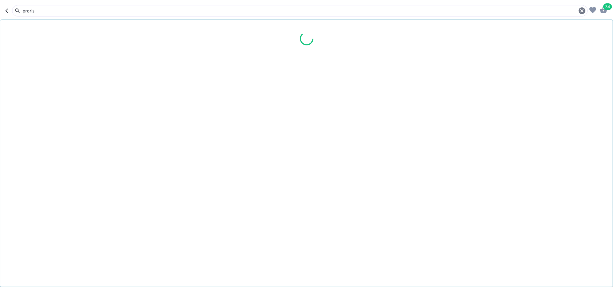
type input "proris"
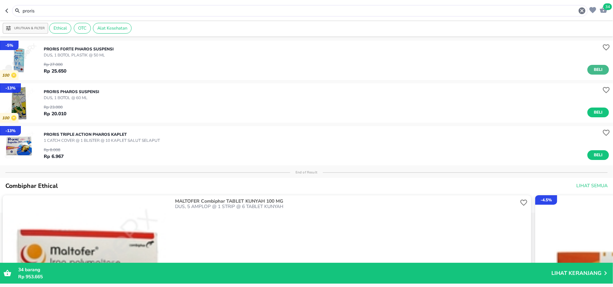
click at [593, 68] on span "Beli" at bounding box center [597, 69] width 11 height 7
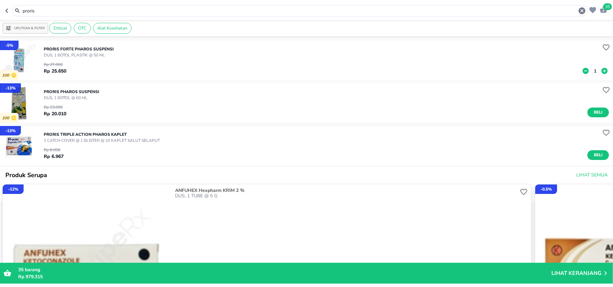
click at [592, 72] on p "1" at bounding box center [595, 71] width 6 height 7
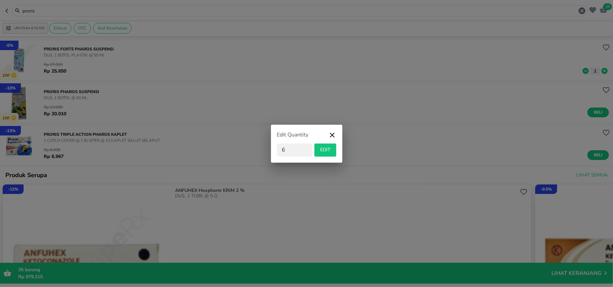
type input "6"
click at [332, 147] on span "EDIT" at bounding box center [325, 150] width 16 height 8
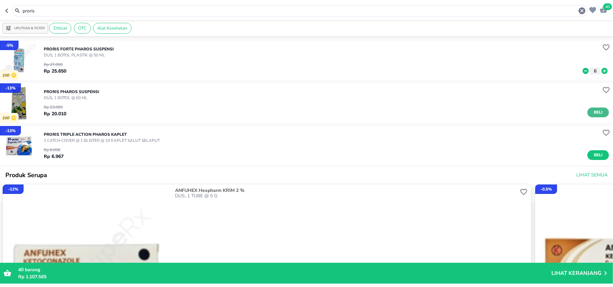
click at [592, 114] on span "Beli" at bounding box center [597, 112] width 11 height 7
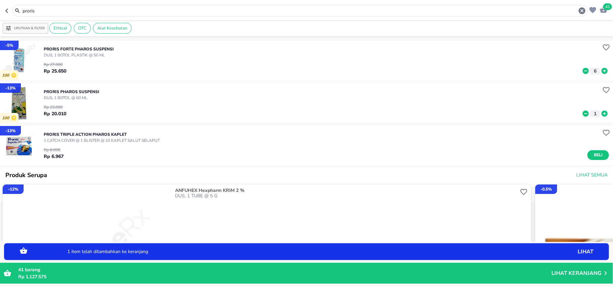
click at [592, 114] on p "1" at bounding box center [595, 113] width 6 height 7
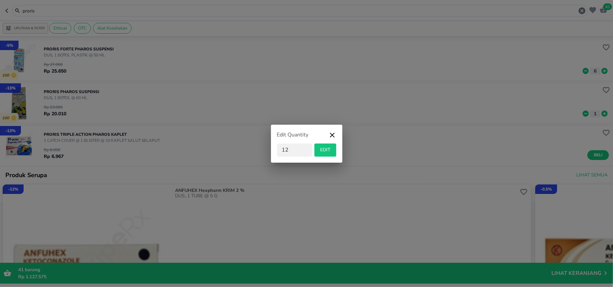
type input "12"
click at [330, 152] on span "EDIT" at bounding box center [325, 150] width 16 height 8
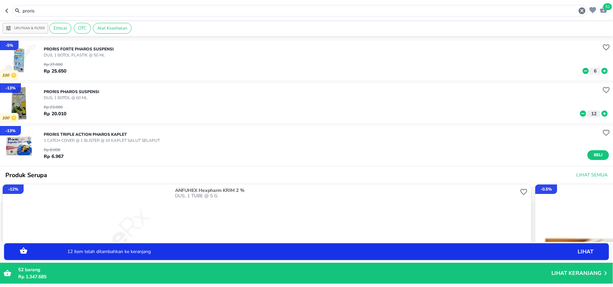
click at [134, 11] on input "proris" at bounding box center [300, 10] width 556 height 7
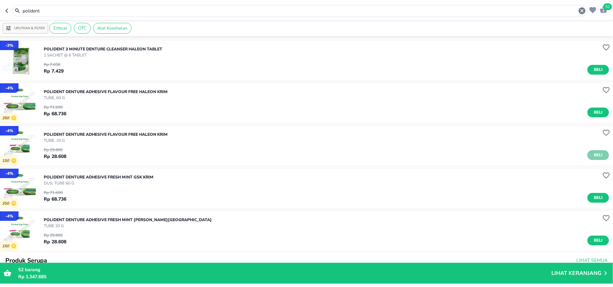
click at [592, 155] on span "Beli" at bounding box center [597, 155] width 11 height 7
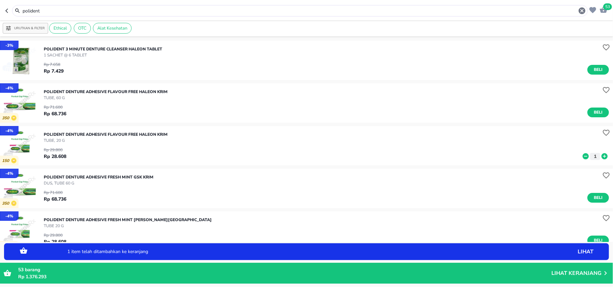
click at [602, 156] on icon at bounding box center [605, 156] width 6 height 6
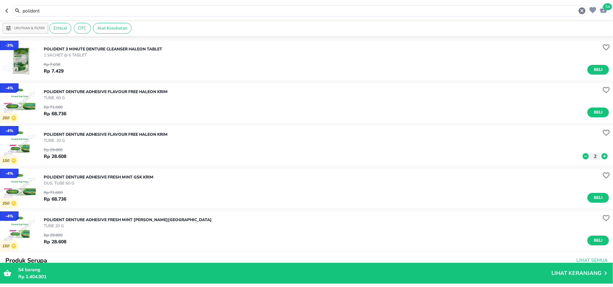
click at [50, 14] on input "polident" at bounding box center [300, 10] width 556 height 7
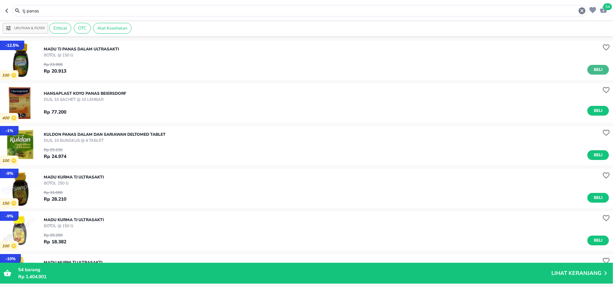
click at [588, 73] on button "Beli" at bounding box center [598, 70] width 22 height 10
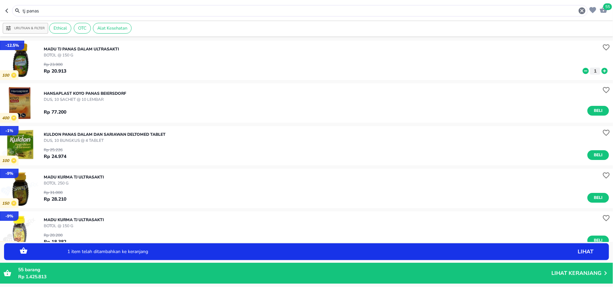
click at [602, 69] on icon at bounding box center [605, 71] width 6 height 6
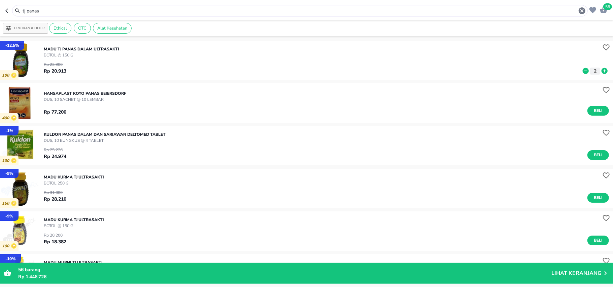
click at [123, 13] on input "tj panas" at bounding box center [300, 10] width 556 height 7
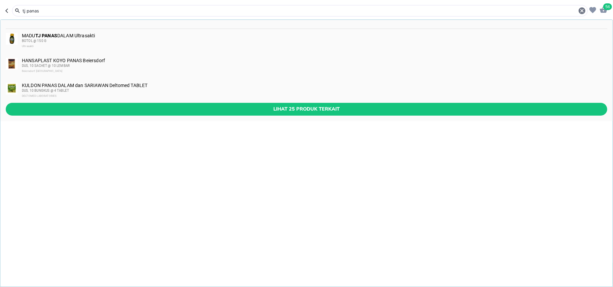
click at [32, 10] on input "tj panas" at bounding box center [300, 10] width 556 height 7
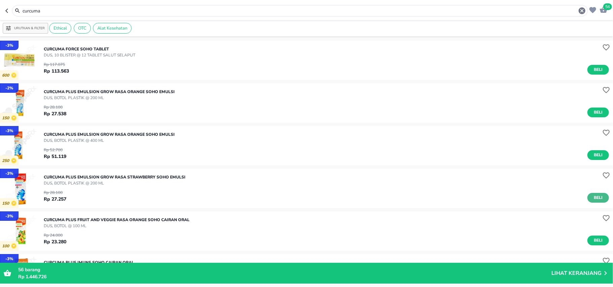
click at [595, 197] on span "Beli" at bounding box center [597, 198] width 11 height 7
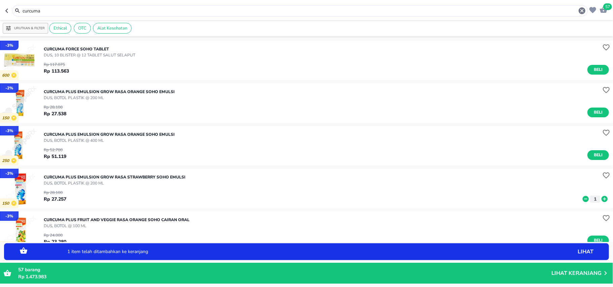
click at [602, 197] on icon at bounding box center [605, 199] width 6 height 6
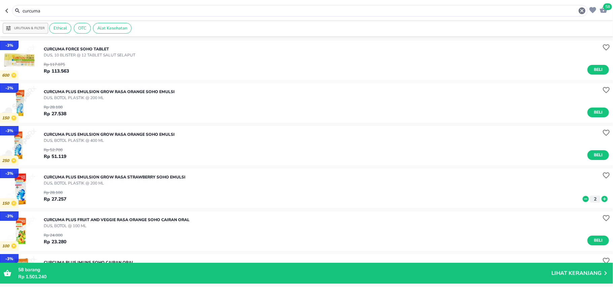
click at [44, 11] on input "curcuma" at bounding box center [300, 10] width 556 height 7
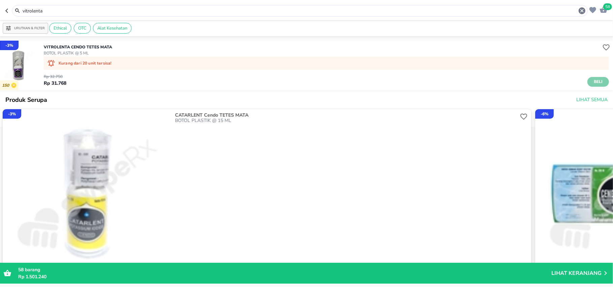
click at [587, 79] on button "Beli" at bounding box center [598, 82] width 22 height 10
click at [84, 7] on div "vitrolenta" at bounding box center [304, 11] width 564 height 8
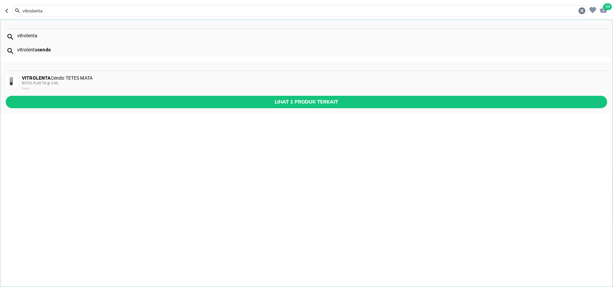
click at [61, 10] on input "vitrolenta" at bounding box center [300, 10] width 556 height 7
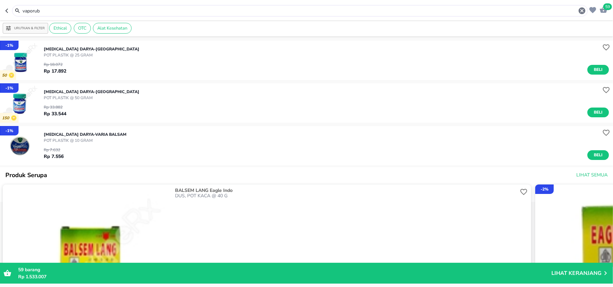
click at [591, 63] on div "Rp 18.072 Rp 17.892 Beli" at bounding box center [326, 66] width 565 height 16
click at [594, 66] on span "Beli" at bounding box center [597, 69] width 11 height 7
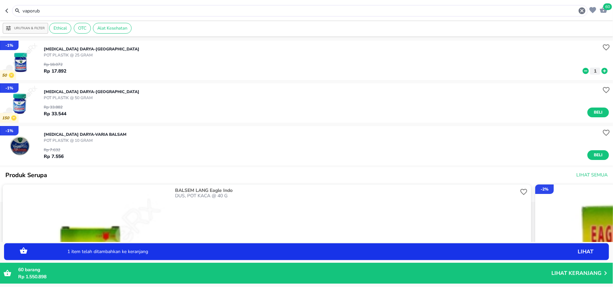
click at [602, 71] on icon at bounding box center [605, 71] width 6 height 6
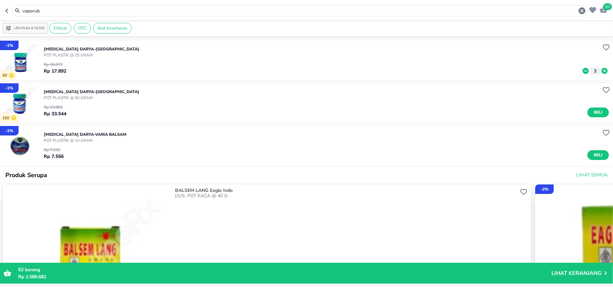
click at [33, 8] on input "vaporub" at bounding box center [300, 10] width 556 height 7
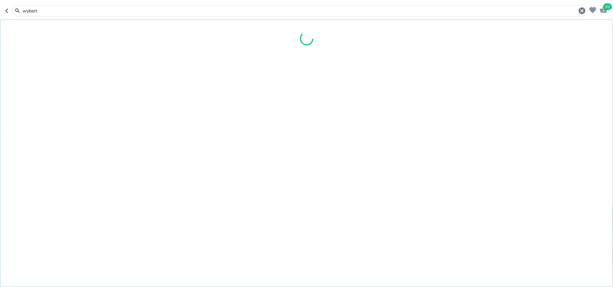
type input "wybert"
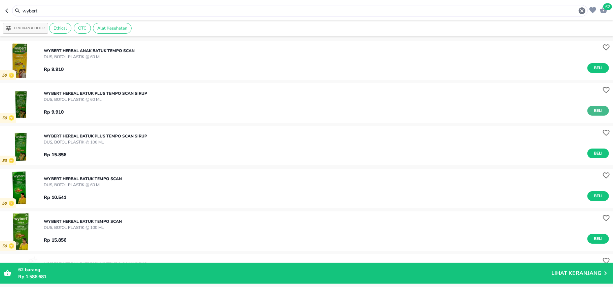
click at [592, 108] on span "Beli" at bounding box center [597, 110] width 11 height 7
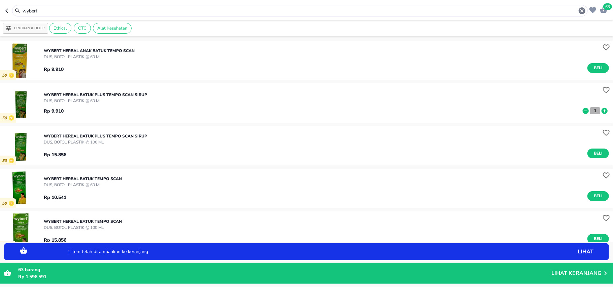
click at [592, 108] on p "1" at bounding box center [595, 110] width 6 height 7
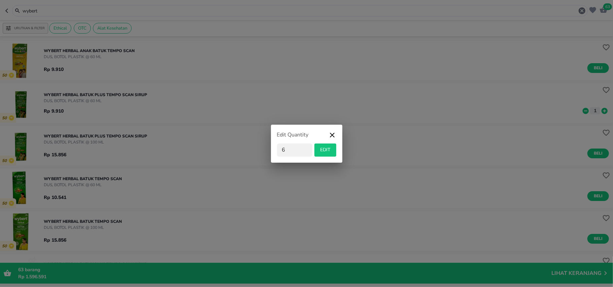
type input "6"
click at [332, 146] on span "EDIT" at bounding box center [325, 150] width 16 height 8
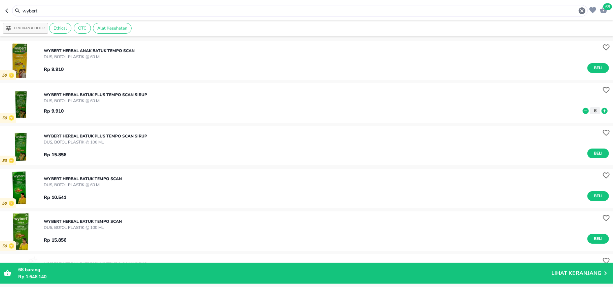
click at [117, 9] on input "wybert" at bounding box center [300, 10] width 556 height 7
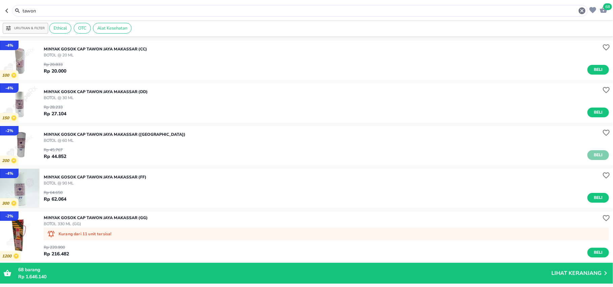
click at [597, 154] on span "Beli" at bounding box center [597, 155] width 11 height 7
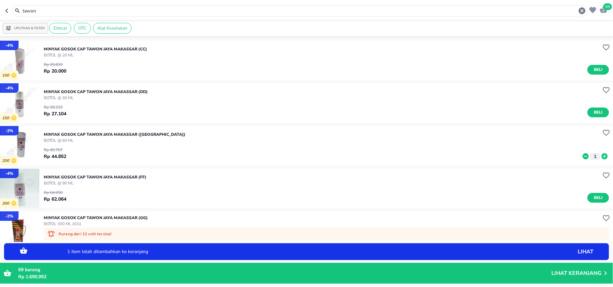
click at [600, 153] on icon at bounding box center [604, 156] width 9 height 7
click at [125, 11] on input "tawon" at bounding box center [300, 10] width 556 height 7
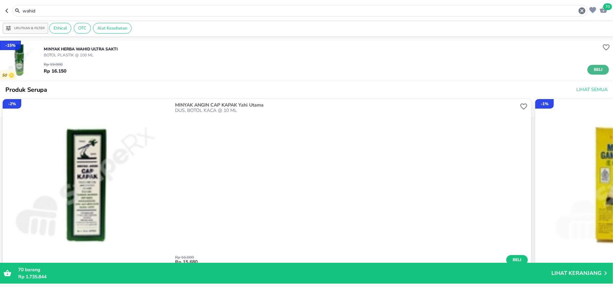
click at [595, 68] on span "Beli" at bounding box center [597, 69] width 11 height 7
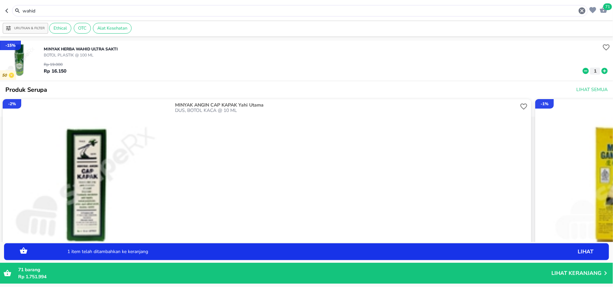
click at [600, 68] on icon at bounding box center [604, 70] width 9 height 7
click at [114, 9] on input "wahid" at bounding box center [300, 10] width 556 height 7
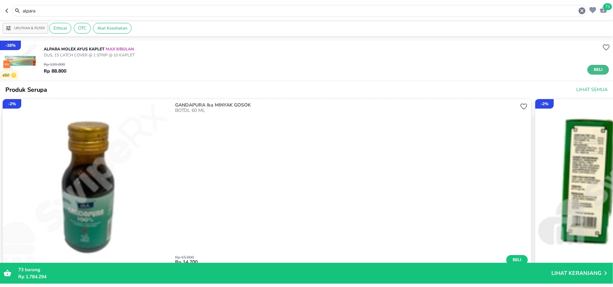
click at [592, 69] on span "Beli" at bounding box center [597, 69] width 11 height 7
click at [602, 69] on icon at bounding box center [605, 71] width 6 height 6
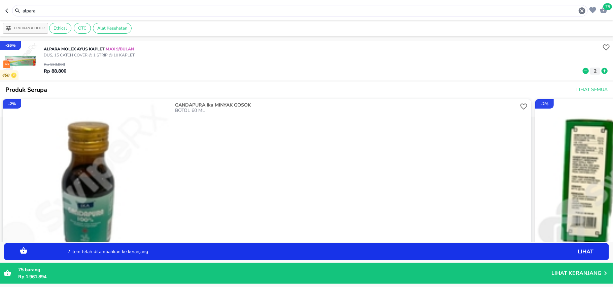
click at [337, 8] on input "alpara" at bounding box center [300, 10] width 556 height 7
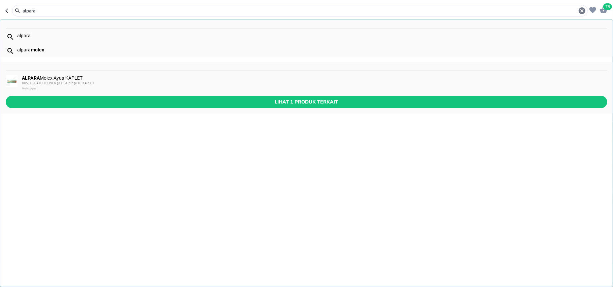
click at [337, 8] on input "alpara" at bounding box center [300, 10] width 556 height 7
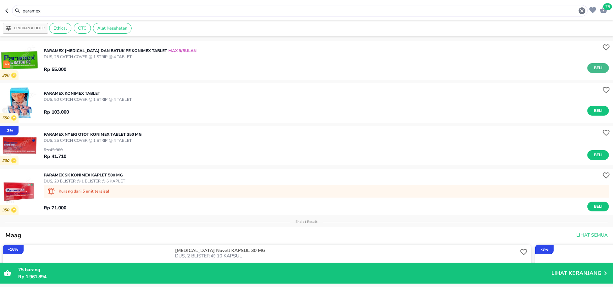
click at [592, 69] on span "Beli" at bounding box center [597, 68] width 11 height 7
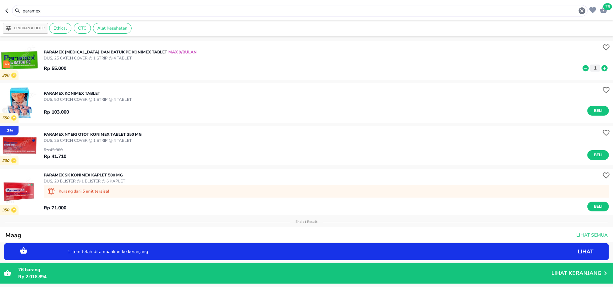
click at [33, 11] on input "paramex" at bounding box center [300, 10] width 556 height 7
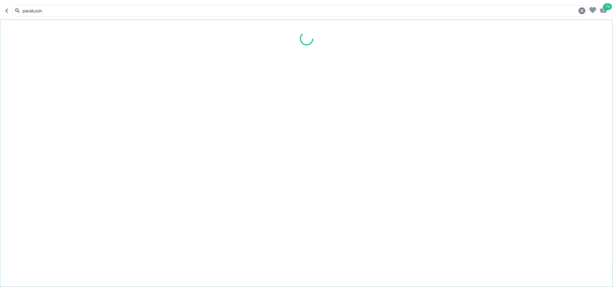
type input "paratusin"
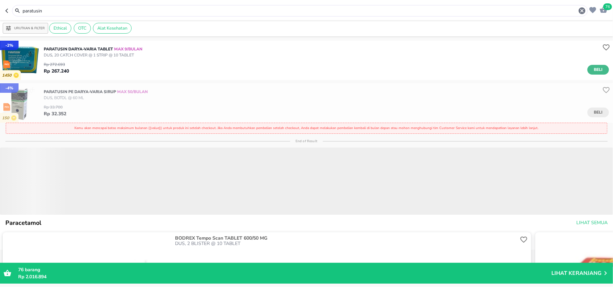
click at [592, 69] on span "Beli" at bounding box center [597, 69] width 11 height 7
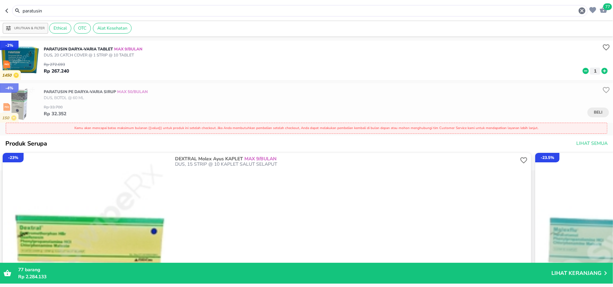
click at [586, 274] on p "Lihat Keranjang" at bounding box center [576, 274] width 50 height 0
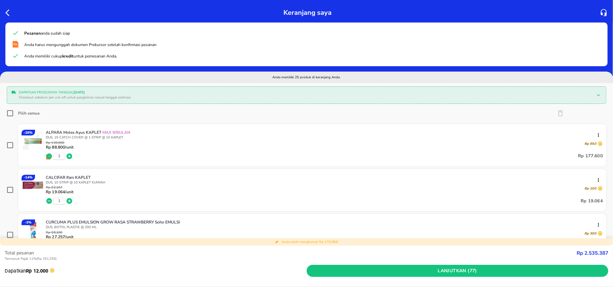
click at [11, 110] on input "Pilih semua" at bounding box center [10, 113] width 7 height 7
checkbox input "true"
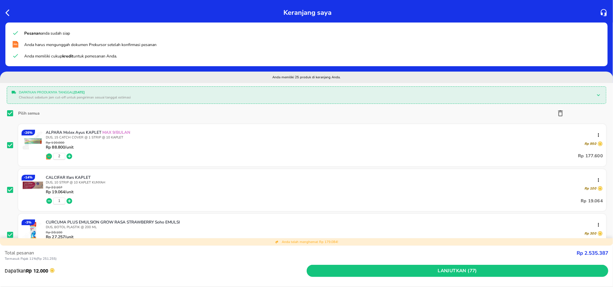
checkbox input "true"
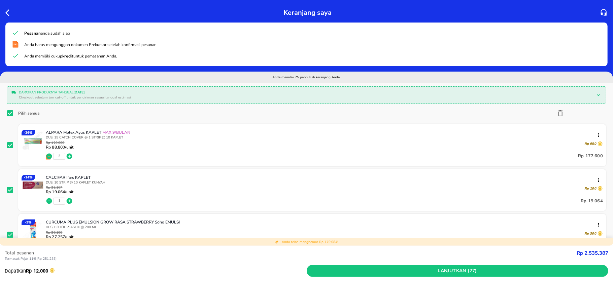
checkbox input "true"
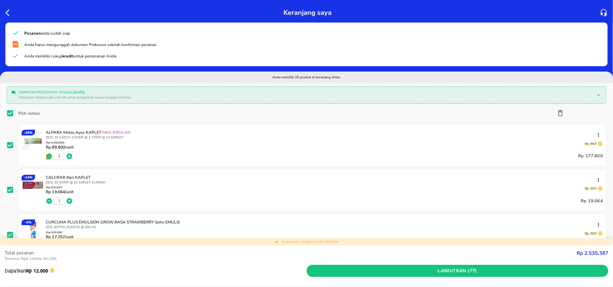
checkbox input "true"
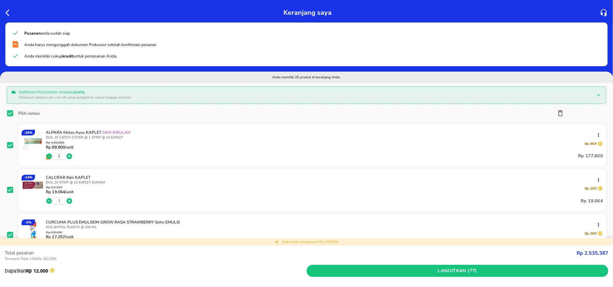
checkbox input "true"
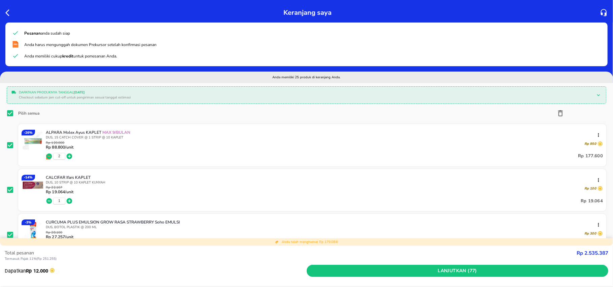
checkbox input "true"
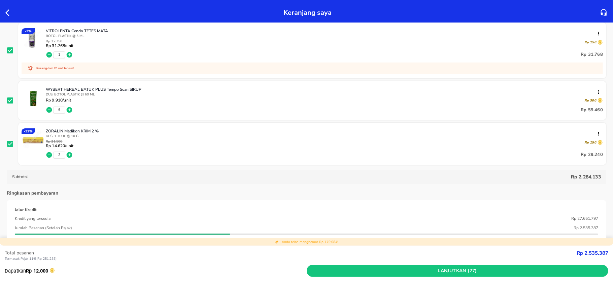
scroll to position [1077, 0]
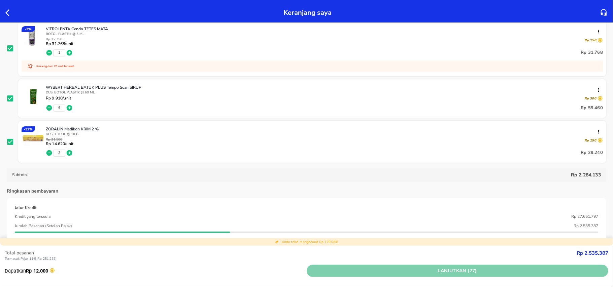
click at [418, 275] on span "Lanjutkan (77)" at bounding box center [457, 271] width 297 height 8
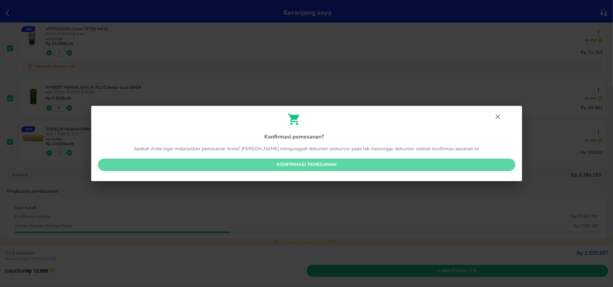
click at [394, 169] on span "Konfirmasi pemesanan" at bounding box center [306, 165] width 407 height 8
